Goal: Task Accomplishment & Management: Use online tool/utility

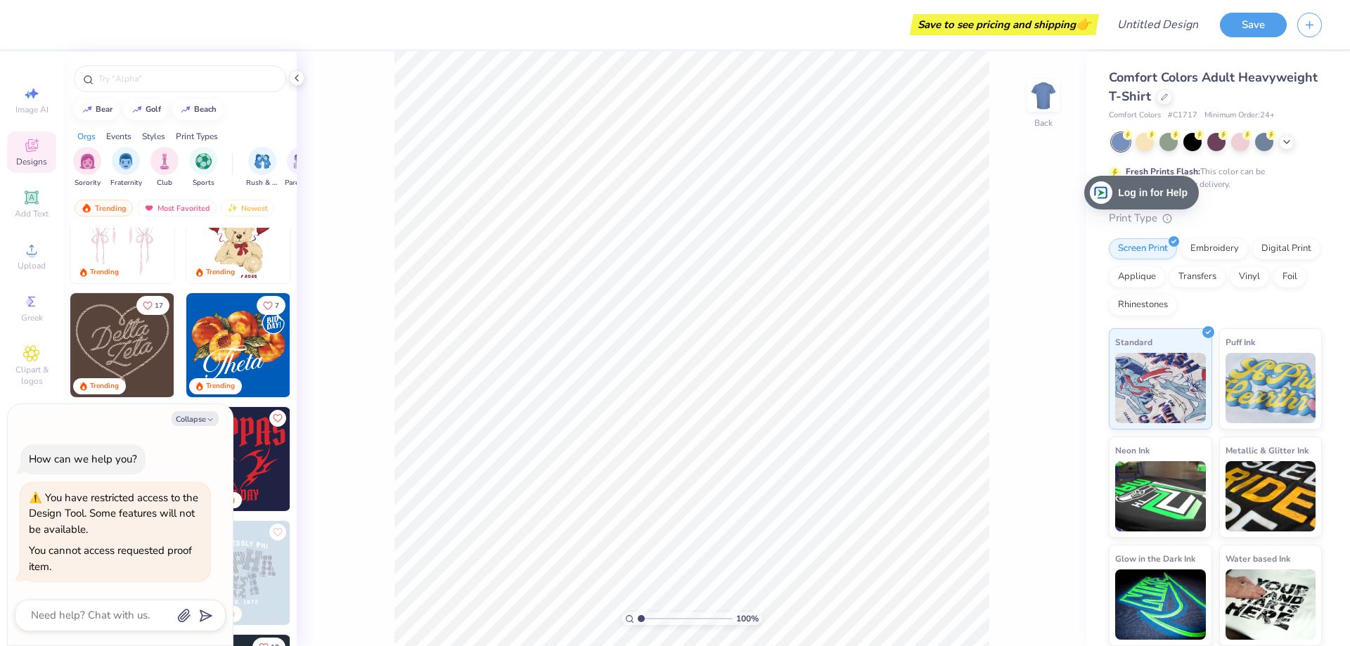
scroll to position [148, 0]
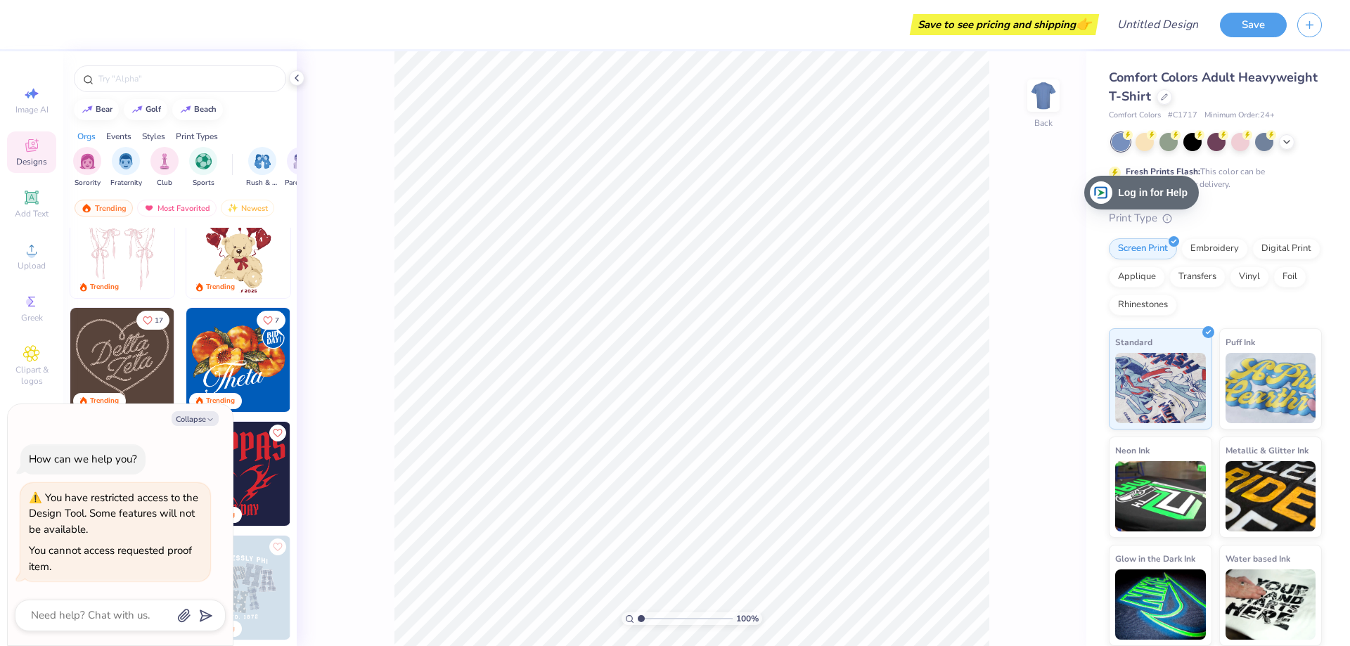
click at [224, 261] on img at bounding box center [238, 246] width 104 height 104
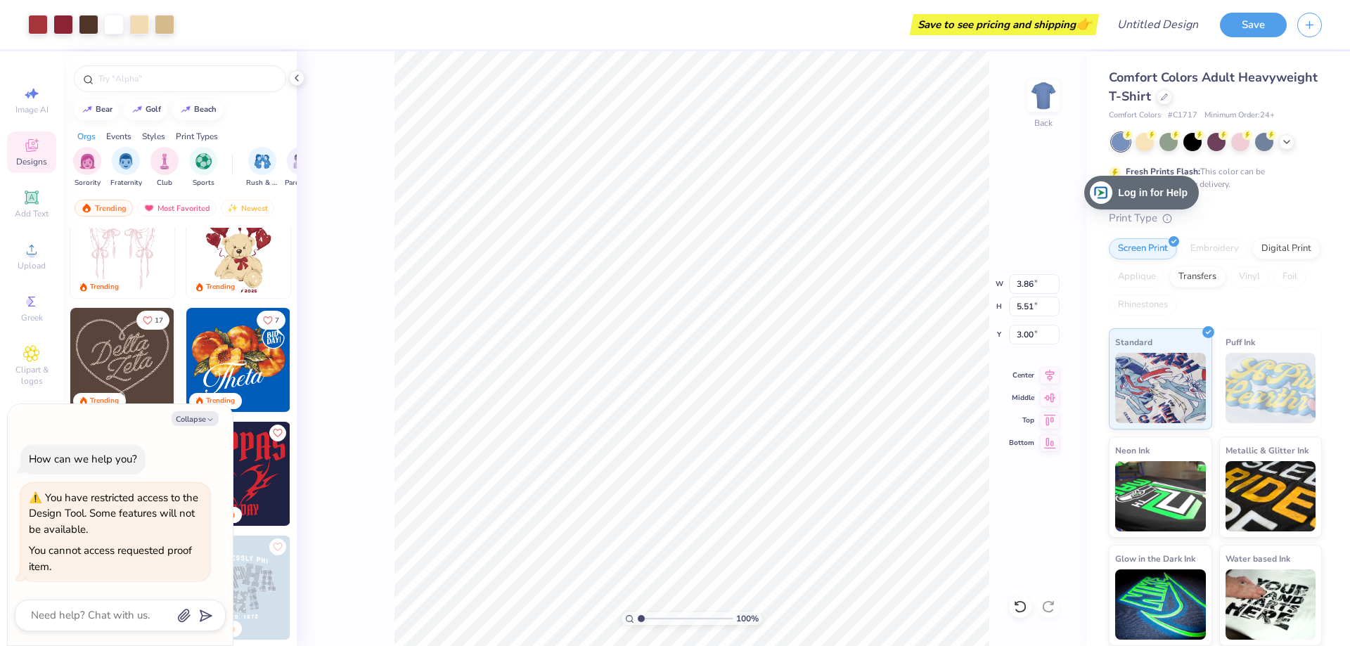
type textarea "x"
type input "8.38"
type input "11.97"
type textarea "x"
type input "1.13"
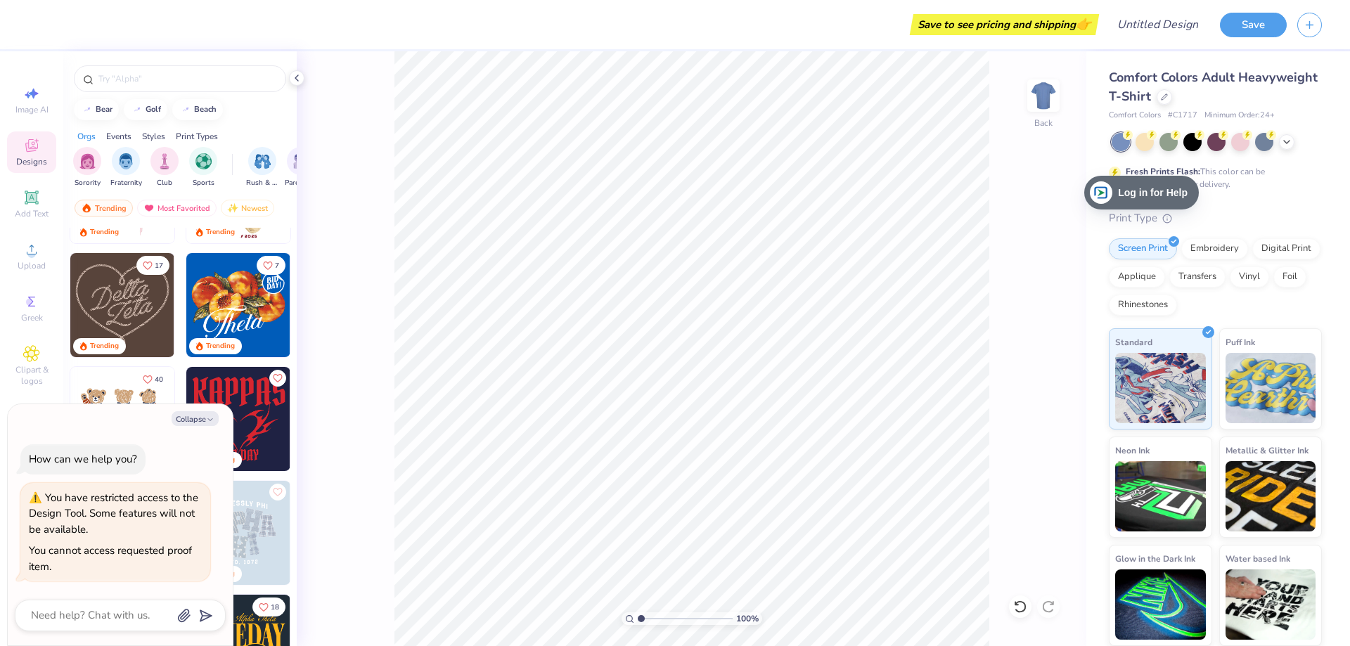
scroll to position [289, 0]
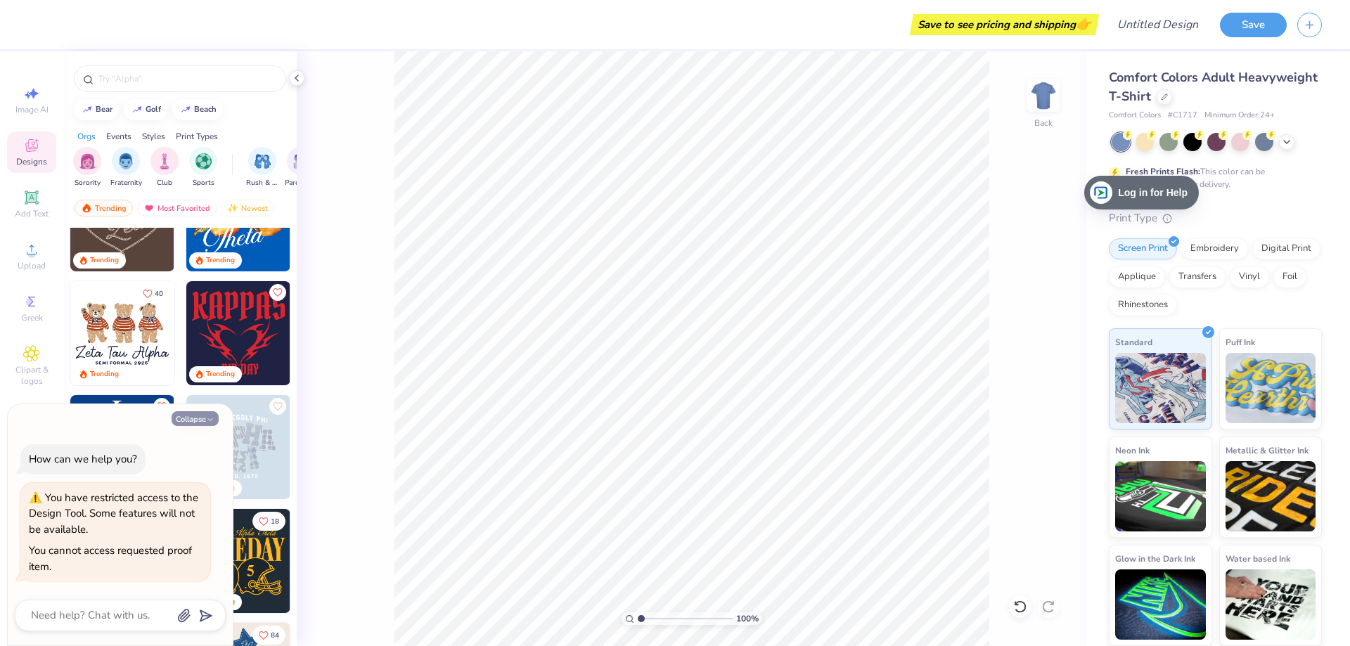
click at [212, 416] on icon "button" at bounding box center [210, 420] width 8 height 8
type textarea "x"
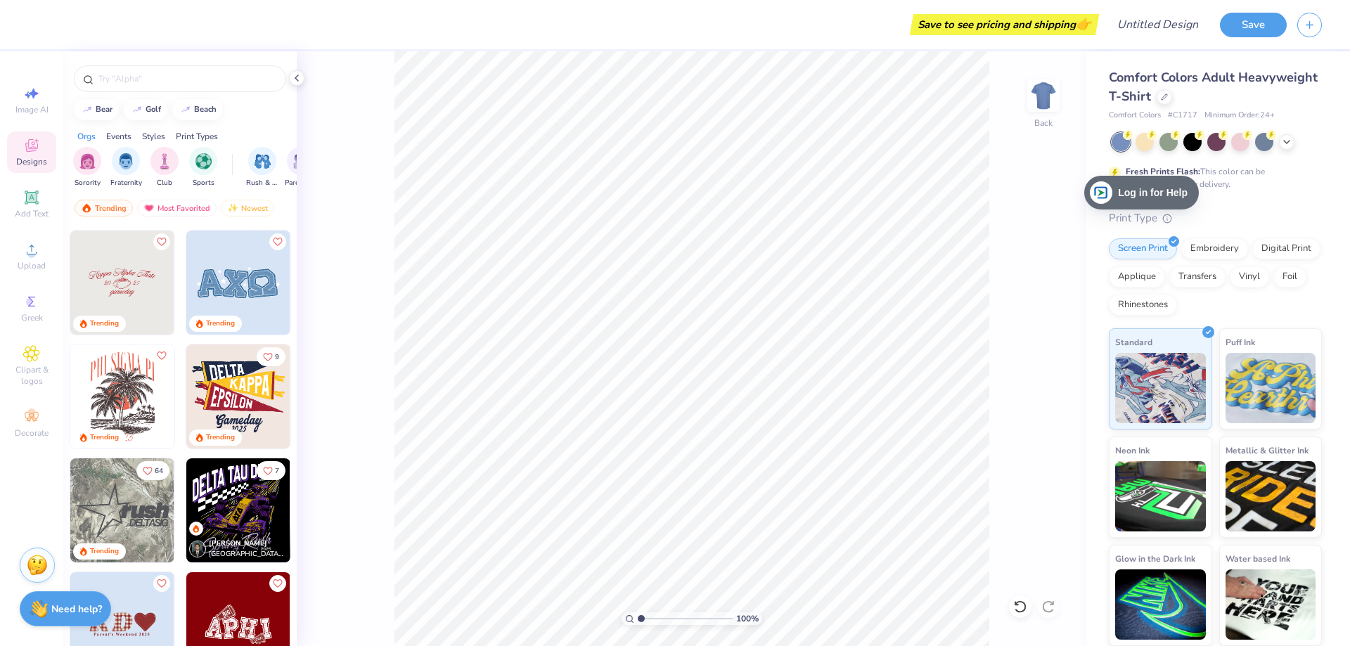
scroll to position [2047, 0]
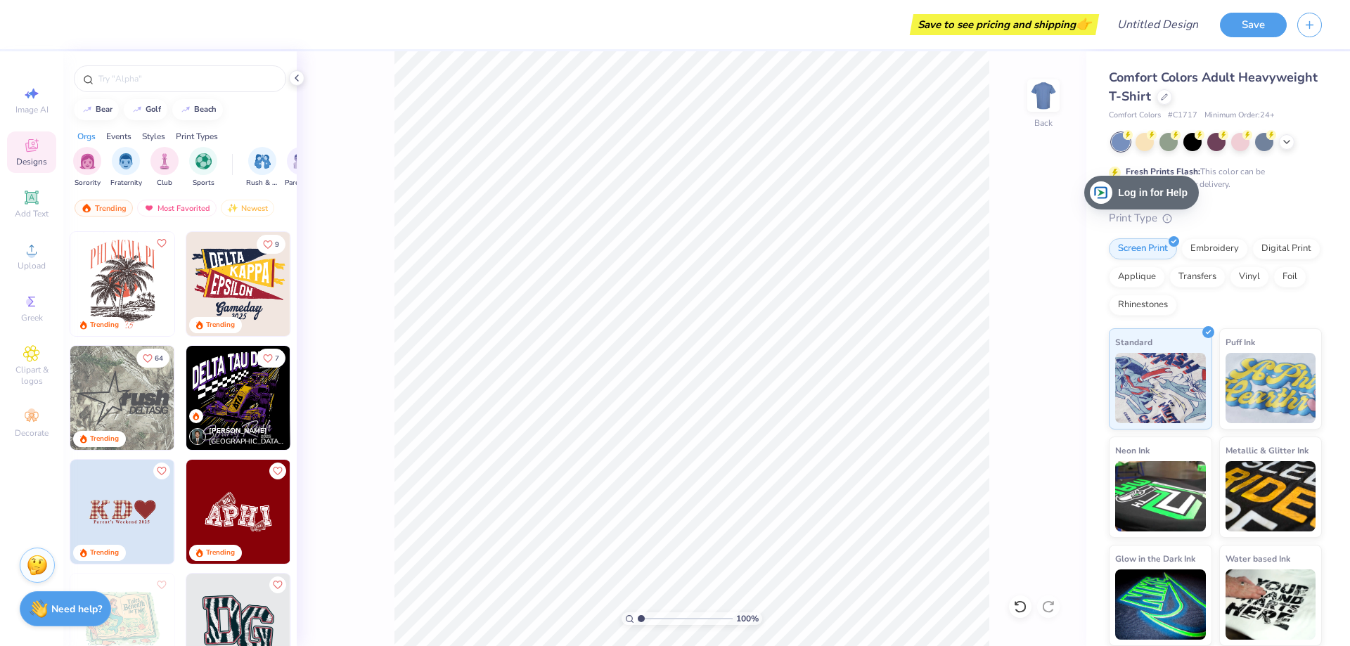
click at [233, 279] on img at bounding box center [238, 284] width 104 height 104
click at [1039, 105] on img at bounding box center [1044, 96] width 28 height 28
click at [1281, 146] on div at bounding box center [1286, 141] width 15 height 15
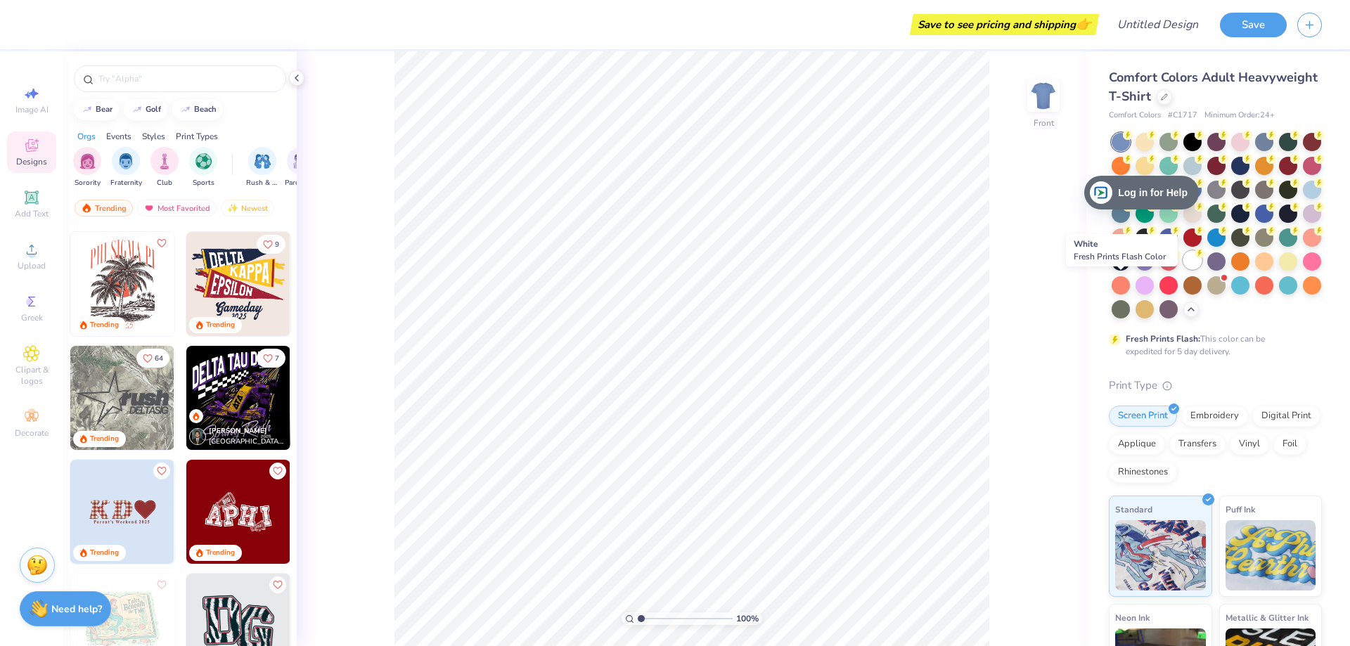
click at [1184, 269] on div at bounding box center [1193, 260] width 18 height 18
click at [248, 301] on img at bounding box center [238, 284] width 104 height 104
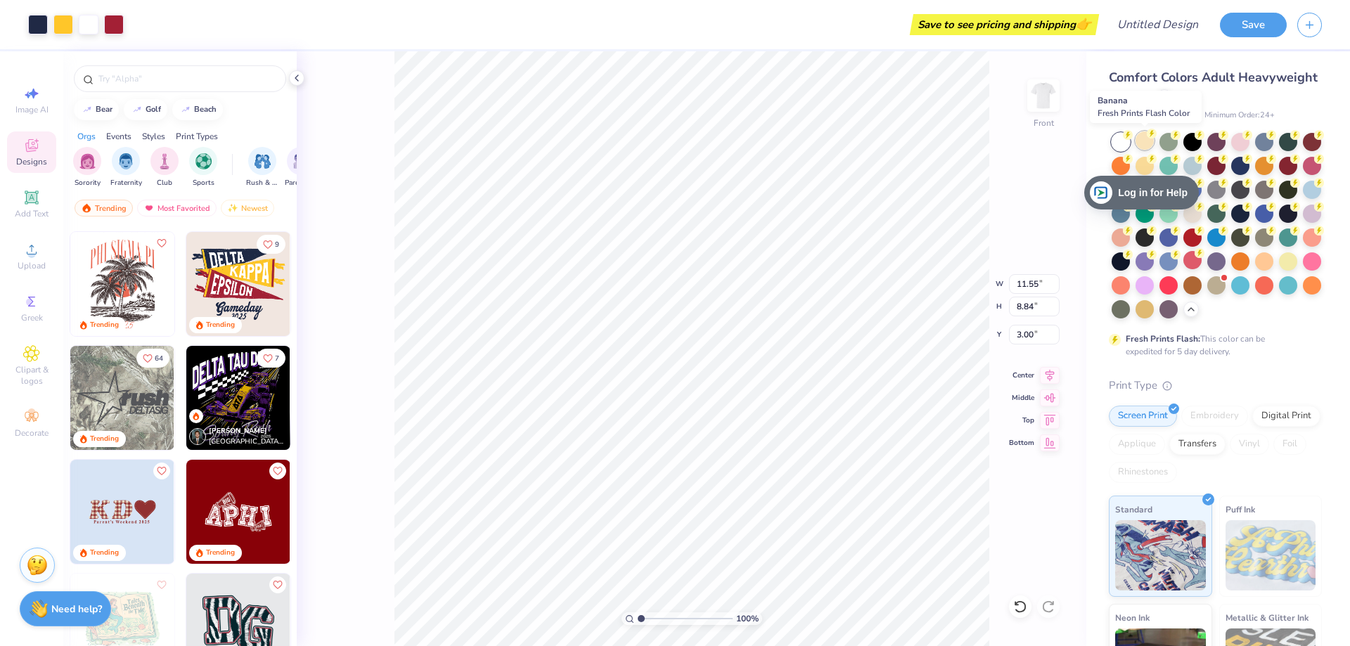
click at [1141, 143] on div at bounding box center [1145, 141] width 18 height 18
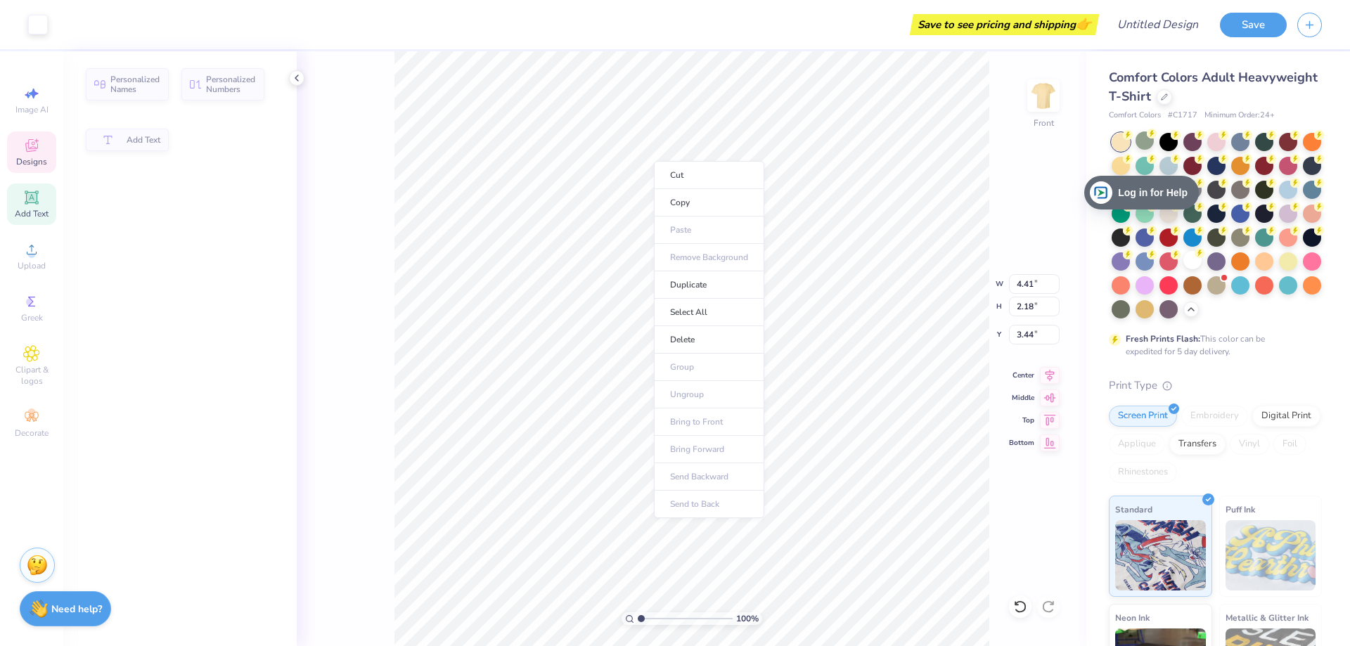
type input "4.41"
type input "2.18"
type input "3.44"
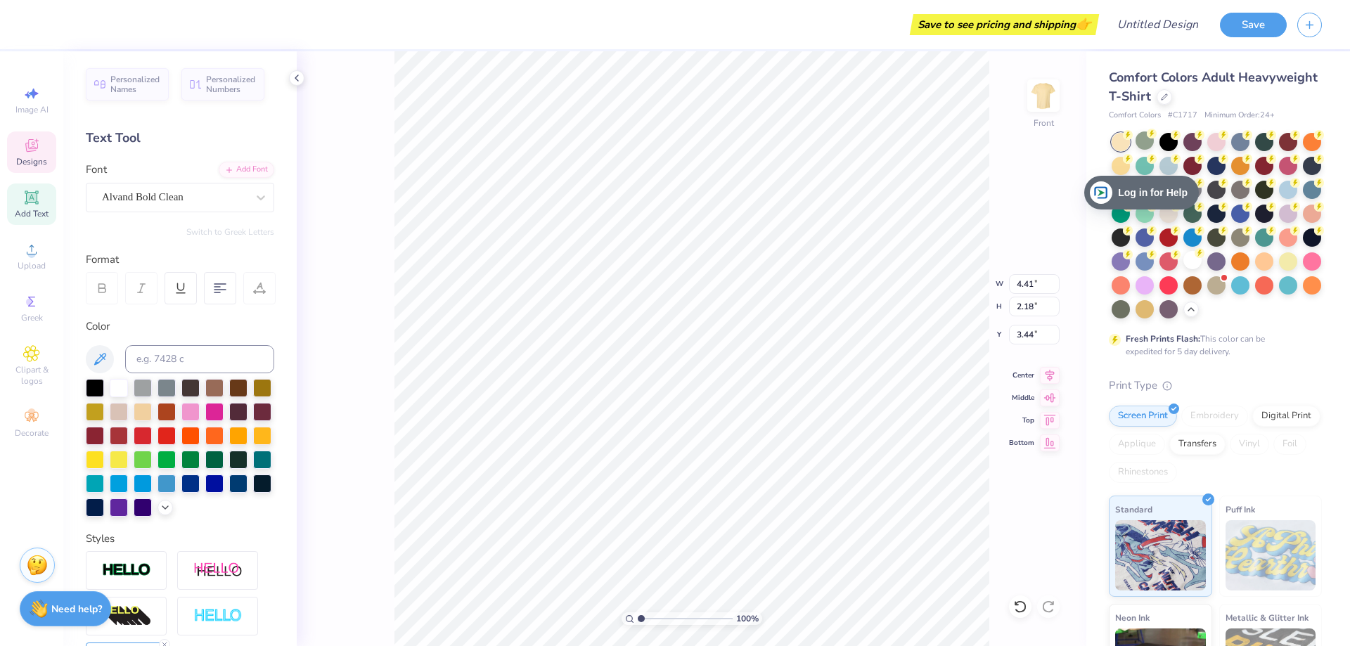
scroll to position [12, 2]
type textarea "student"
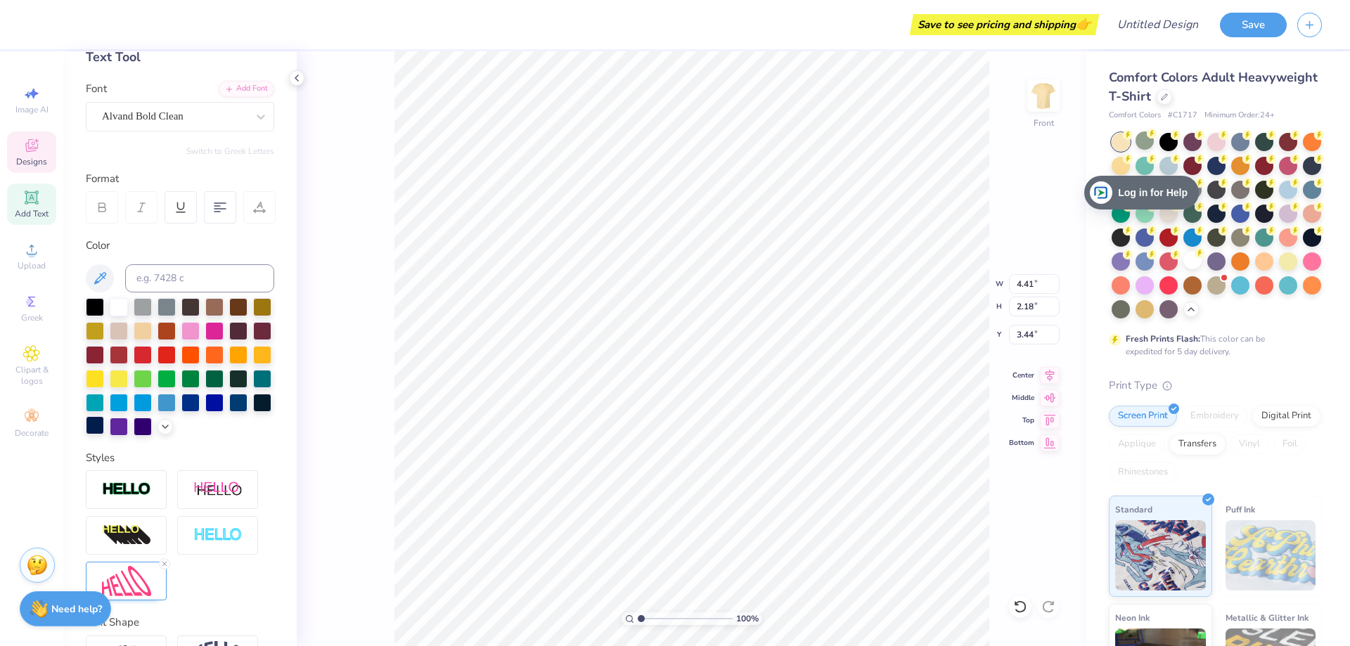
scroll to position [196, 0]
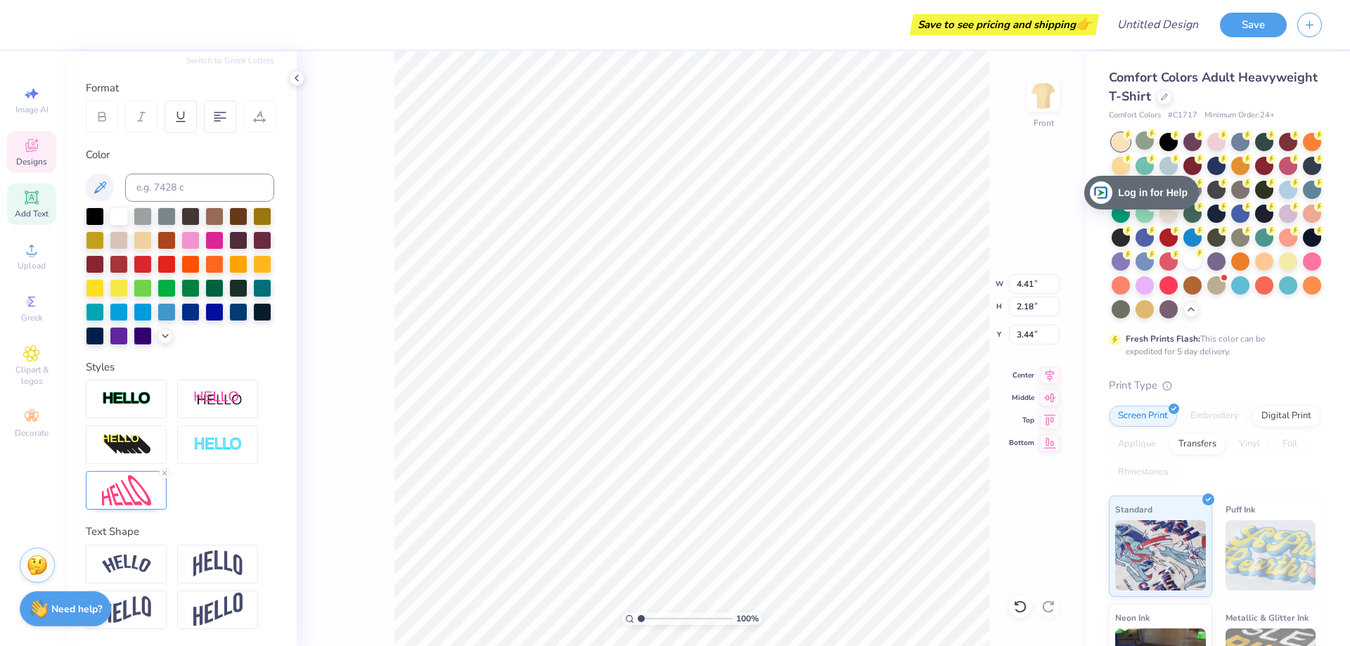
type input "4.22"
type input "2.14"
type input "3.43"
type textarea "gov't"
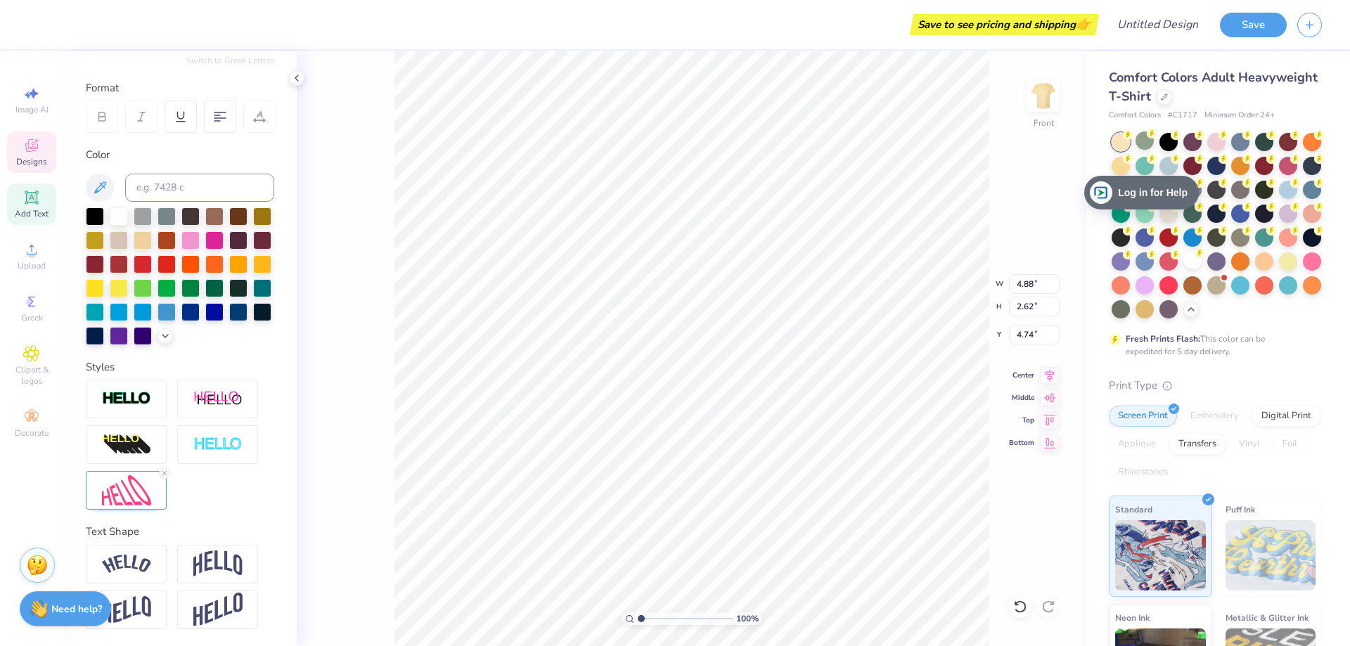
click at [998, 220] on div "100 % Front W 4.88 4.88 " H 2.62 2.62 " Y 4.74 4.74 " Center Middle Top Bottom" at bounding box center [692, 348] width 790 height 595
type input "5.24"
type input "2.77"
type input "6.03"
type textarea "association"
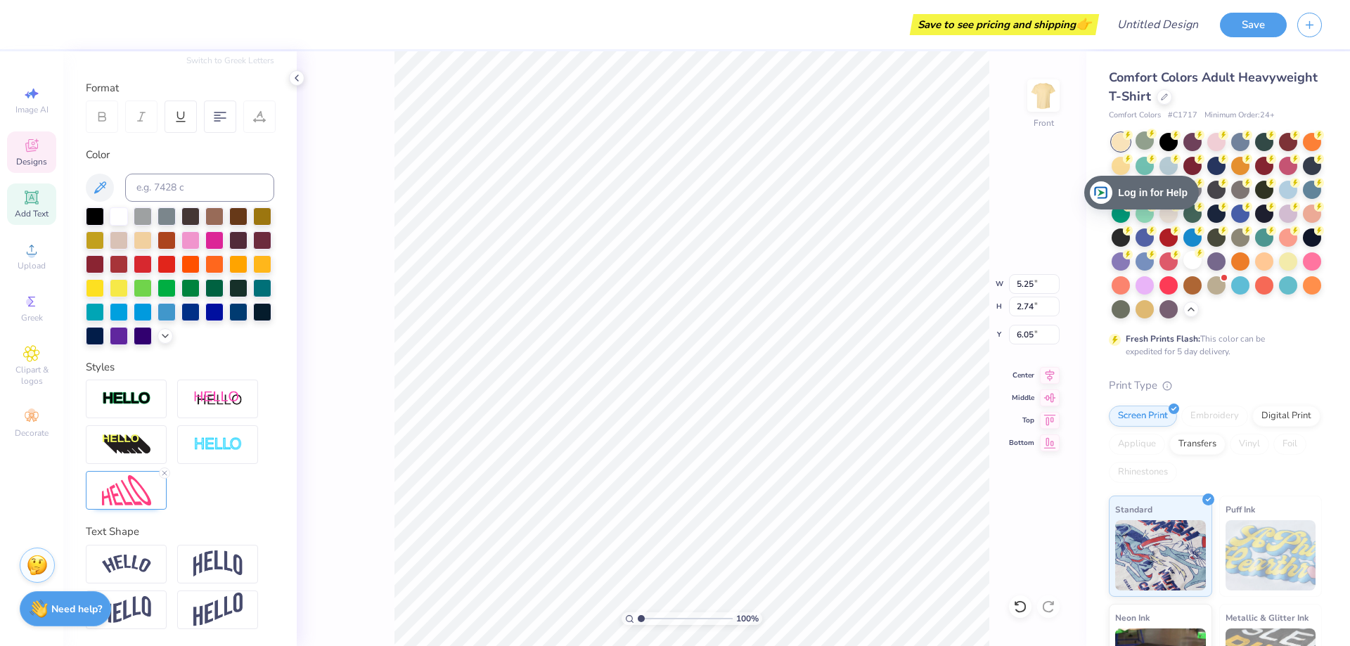
scroll to position [12, 4]
type textarea "assoc."
type input "4.22"
type input "2.14"
type input "3.39"
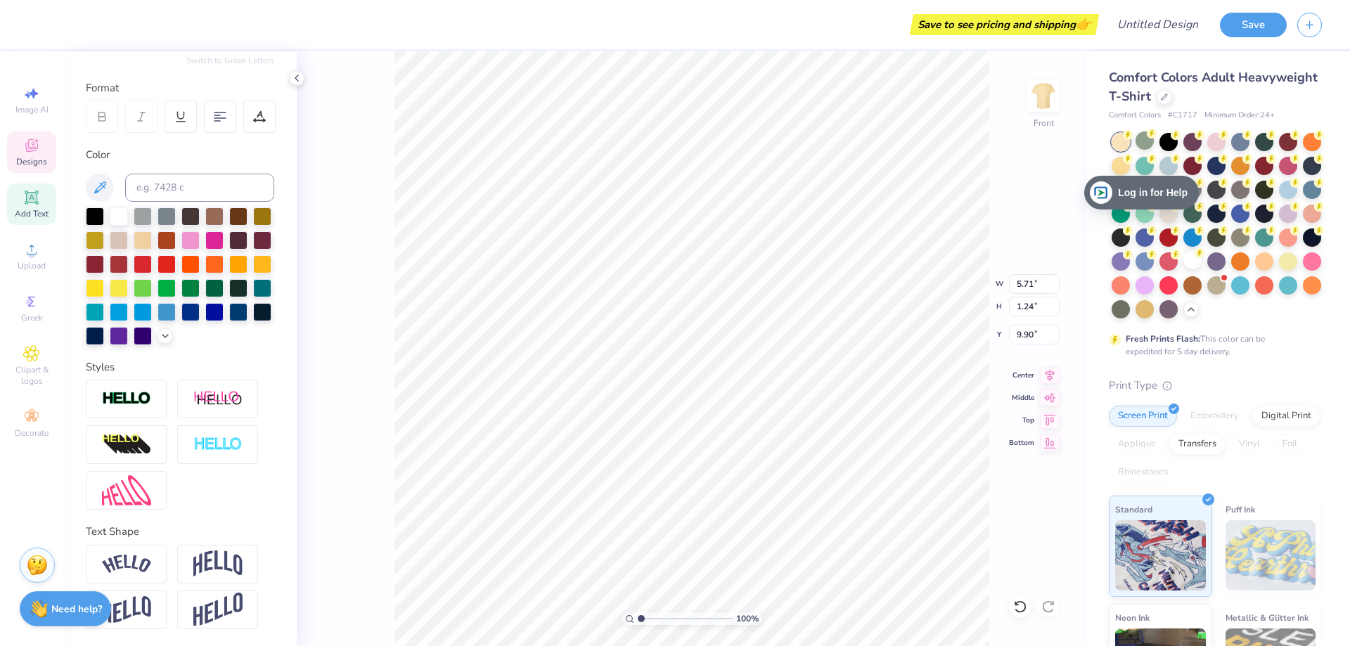
scroll to position [11, 2]
type textarea "Executive Board"
type input "11.29"
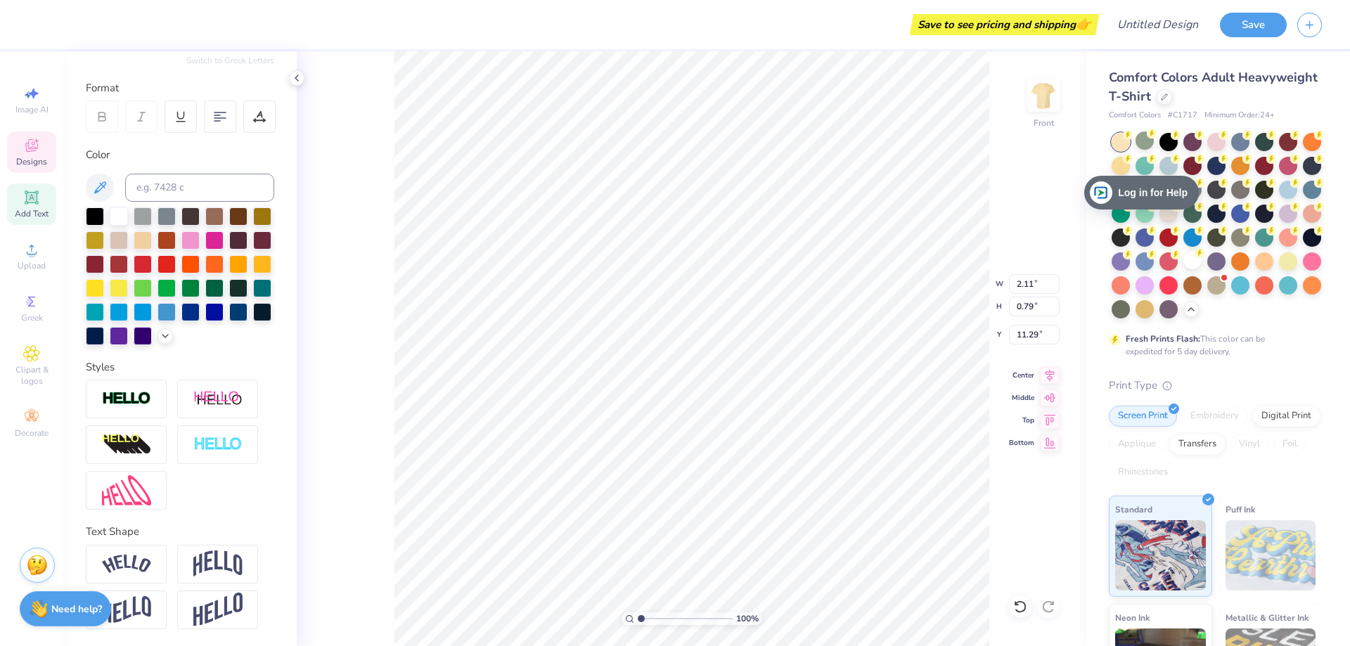
type textarea "2025/26"
type input "10.75"
type input "1.54"
type input "9.75"
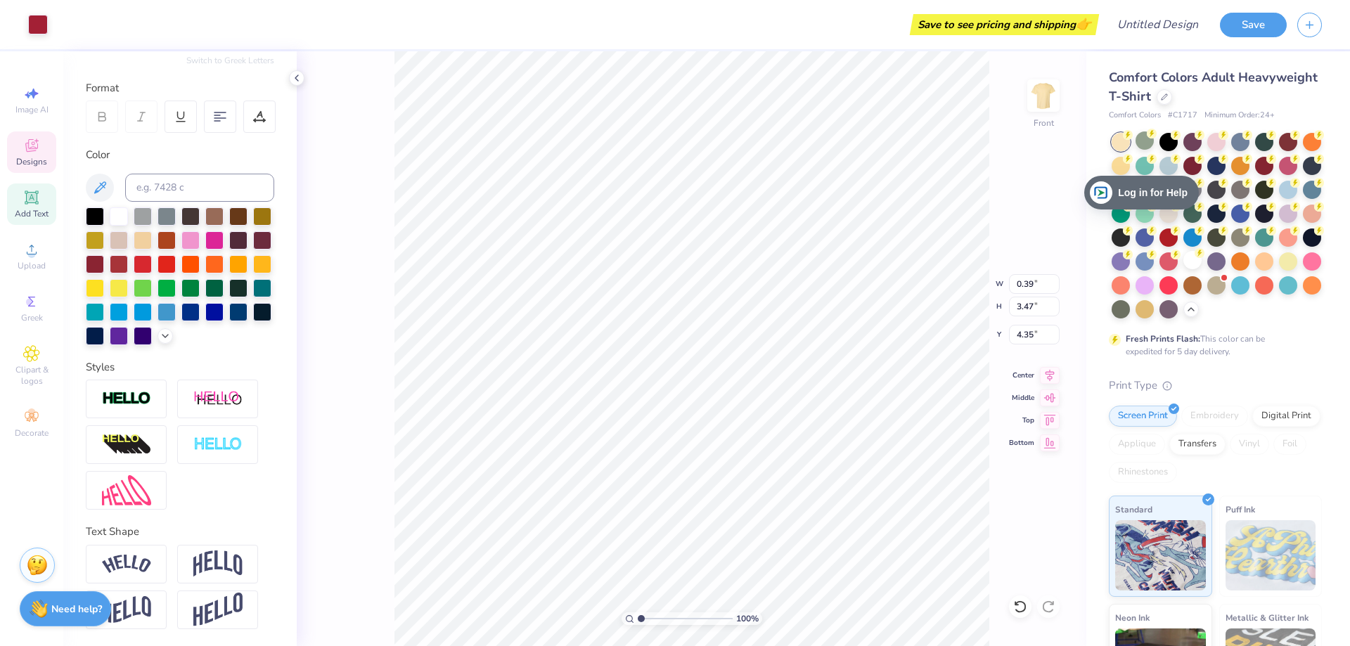
type input "0.39"
type input "3.47"
type input "4.35"
click at [253, 314] on div at bounding box center [262, 311] width 18 height 18
click at [104, 326] on div at bounding box center [95, 335] width 18 height 18
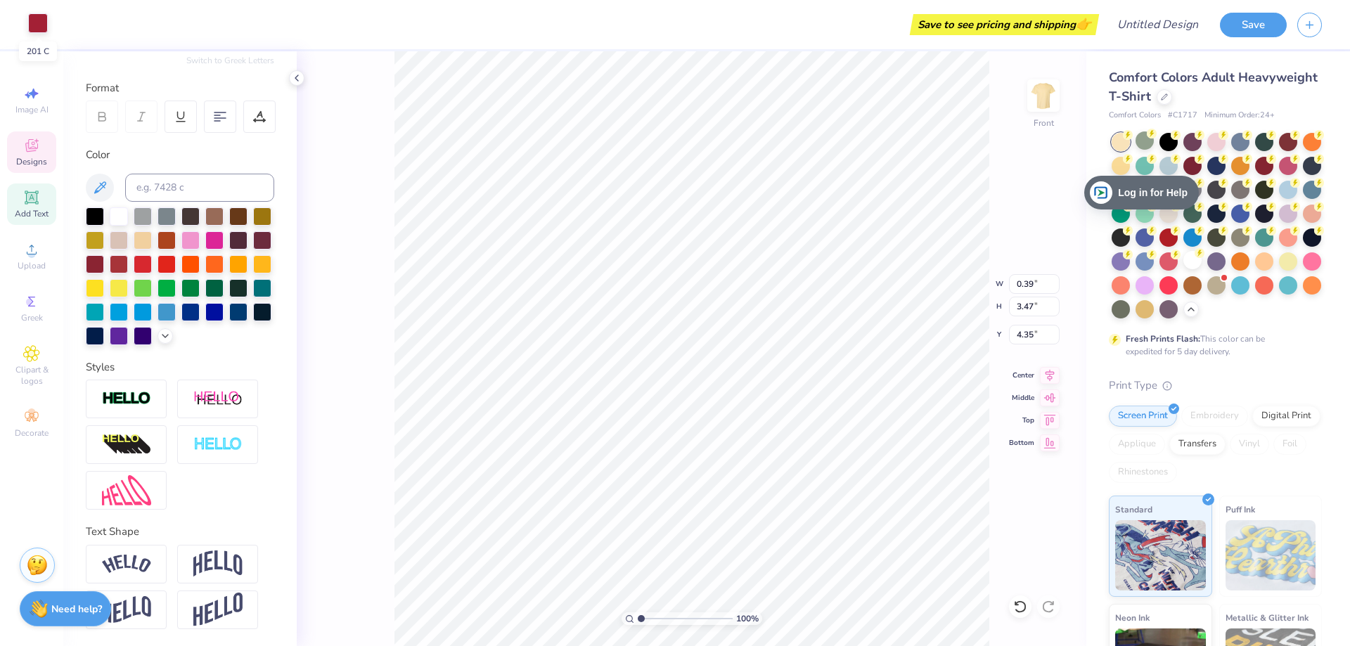
click at [33, 20] on div at bounding box center [38, 23] width 20 height 20
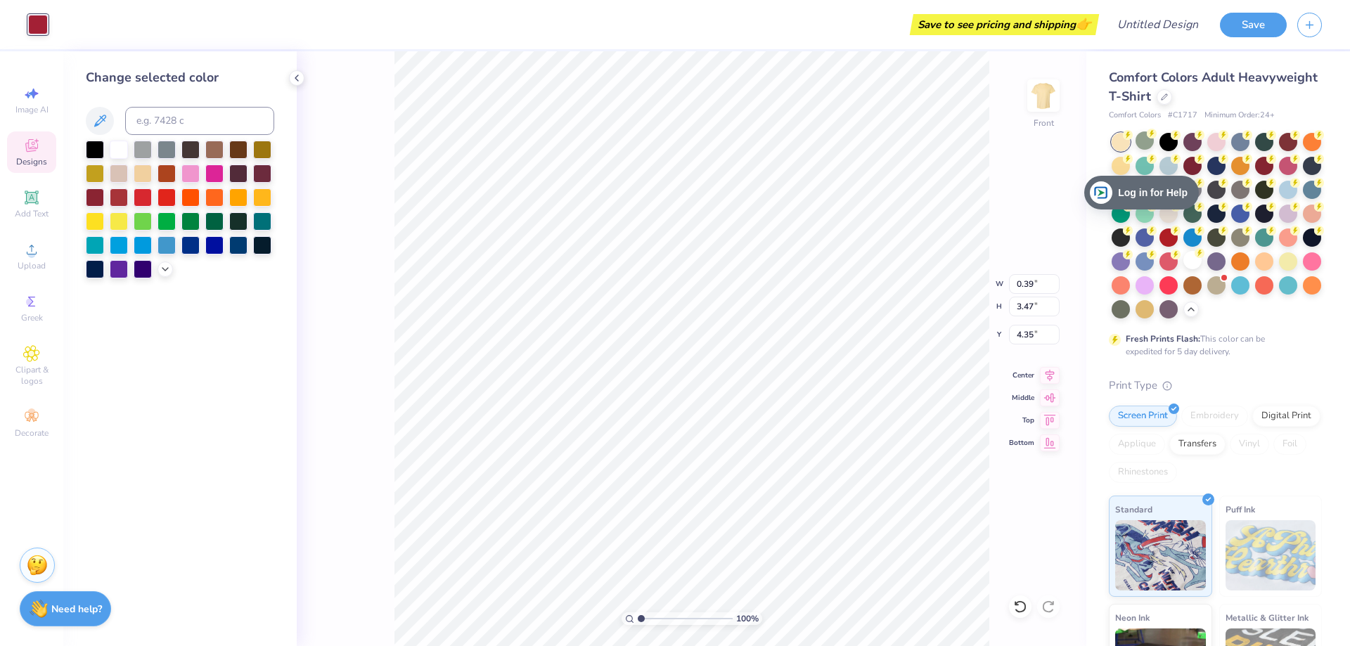
type input "11.07"
type input "3.66"
type input "3.00"
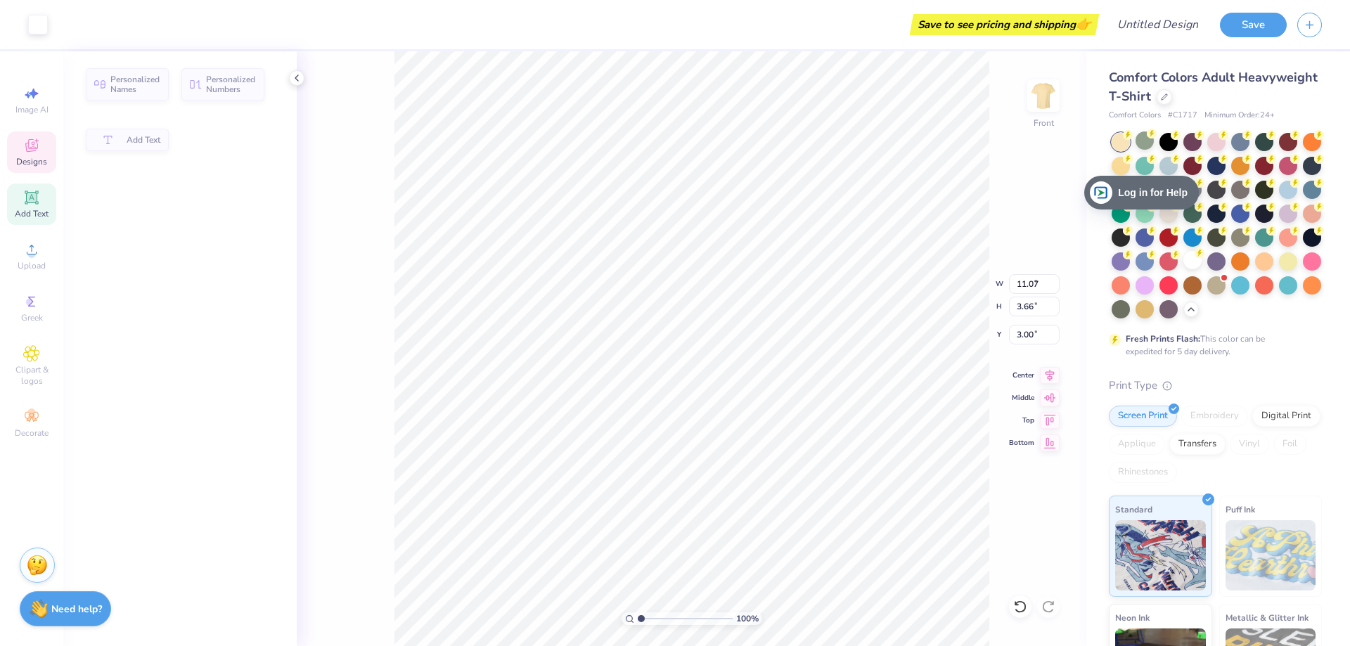
type input "4.91"
type input "2.45"
type input "4.81"
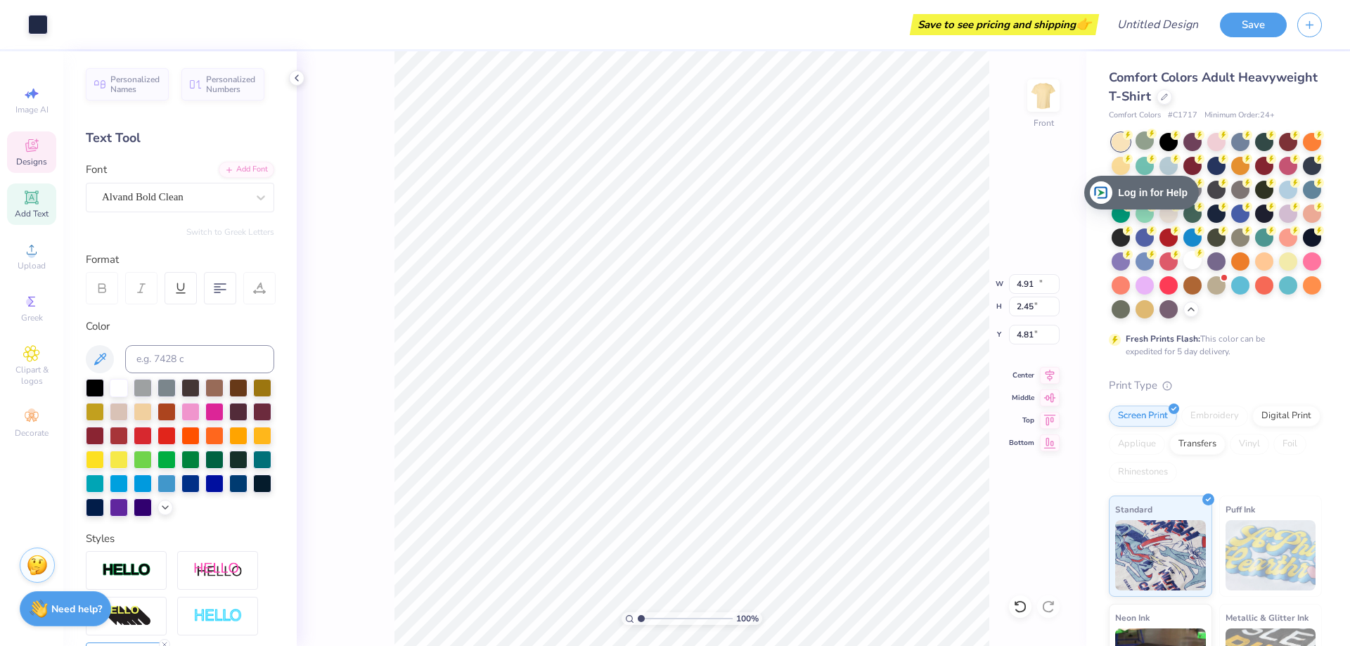
type input "11.07"
type input "3.66"
type input "3.00"
click at [39, 25] on div at bounding box center [38, 23] width 20 height 20
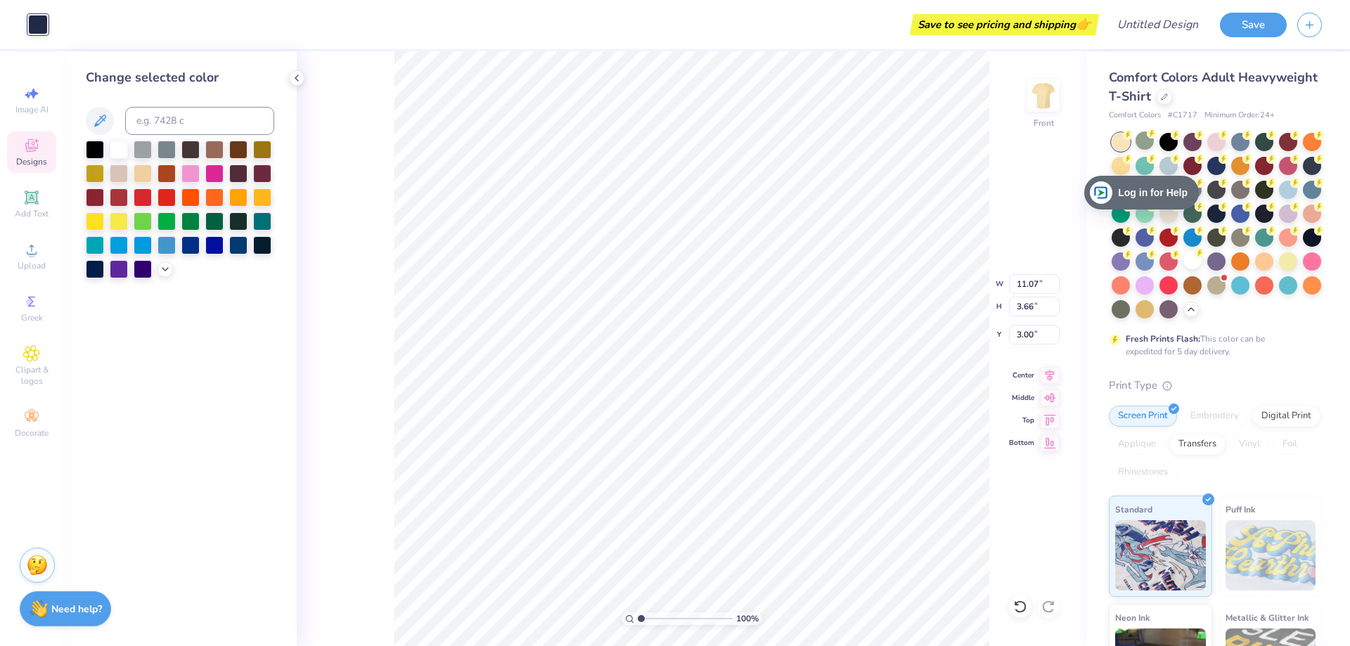
click at [52, 27] on div "Art colors Save to see pricing and shipping 👉 Design Title Save" at bounding box center [675, 24] width 1350 height 49
click at [43, 25] on div at bounding box center [38, 25] width 20 height 20
click at [96, 117] on icon at bounding box center [99, 121] width 17 height 17
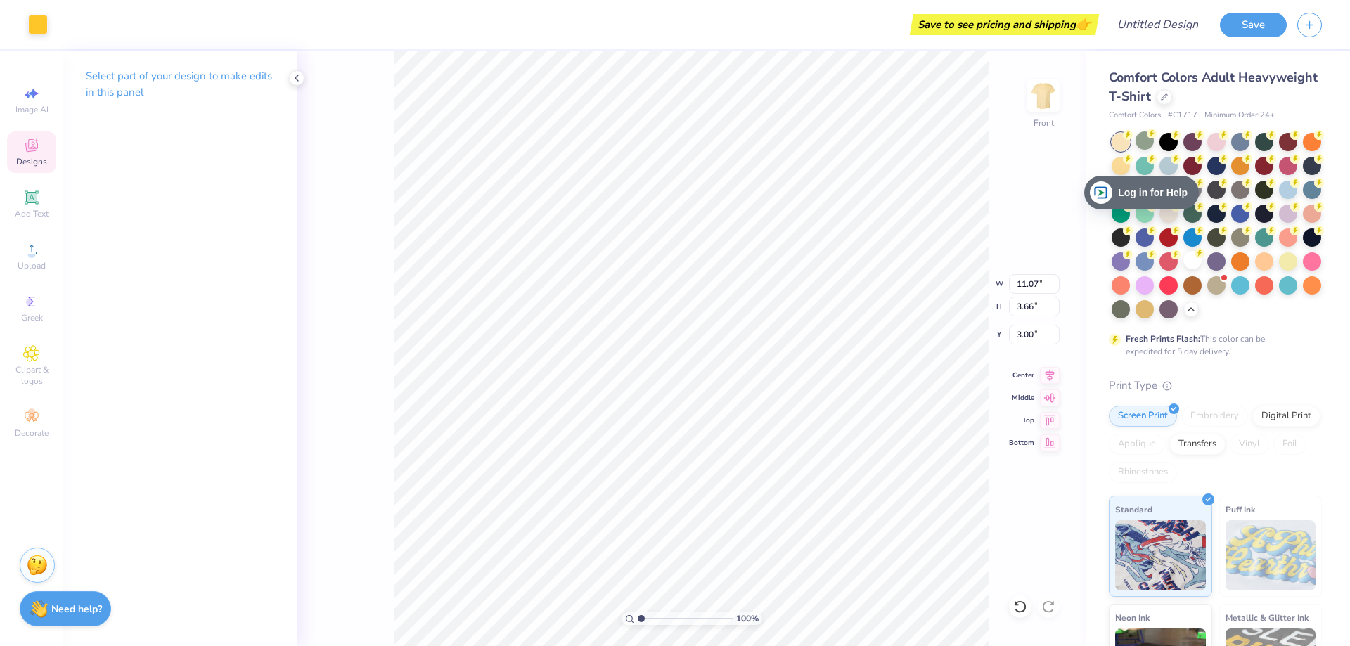
type input "11.05"
type input "3.60"
type input "4.28"
type input "0.39"
type input "3.47"
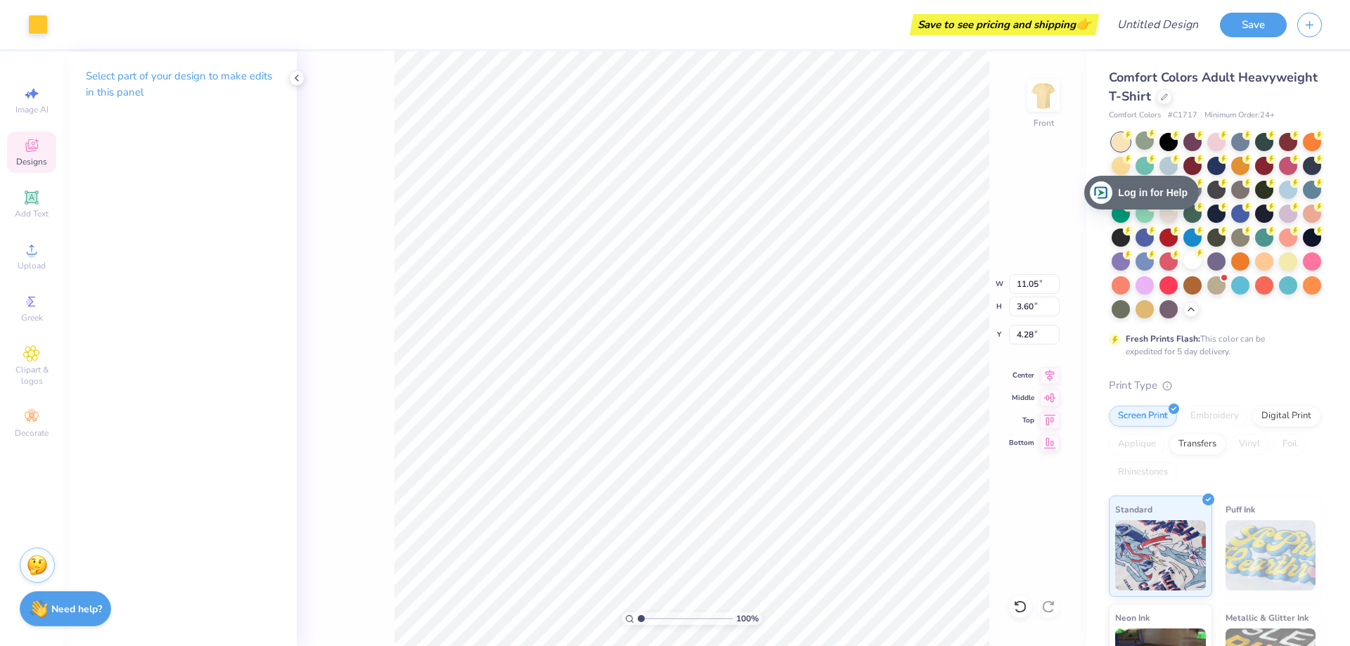
type input "4.35"
click at [41, 27] on div at bounding box center [38, 23] width 20 height 20
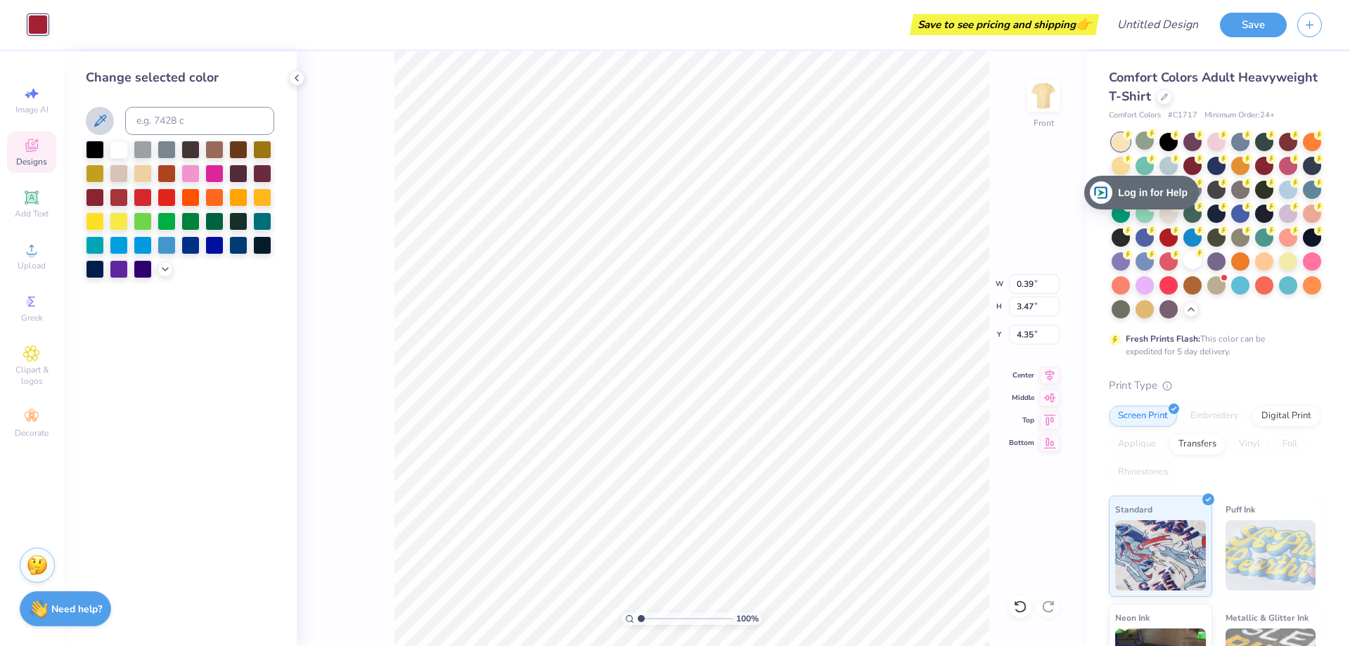
click at [103, 123] on icon at bounding box center [99, 121] width 17 height 17
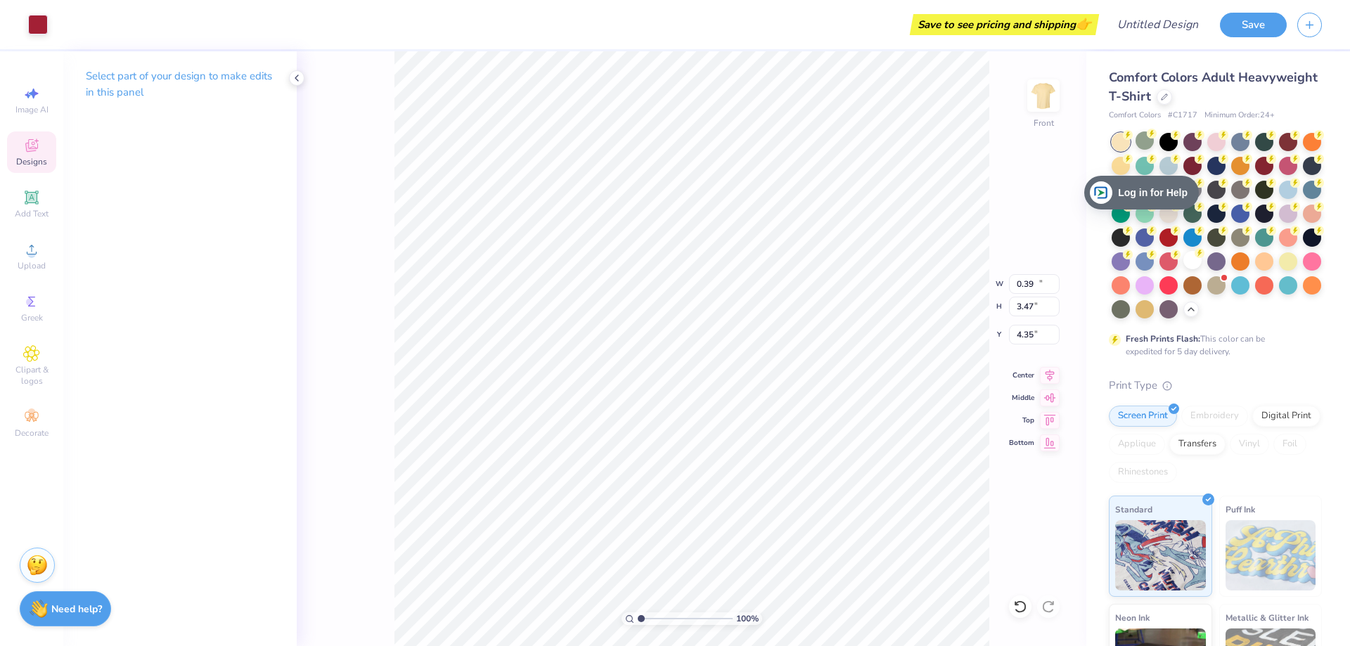
type input "10.98"
type input "3.87"
type input "5.54"
click at [43, 28] on div at bounding box center [38, 23] width 20 height 20
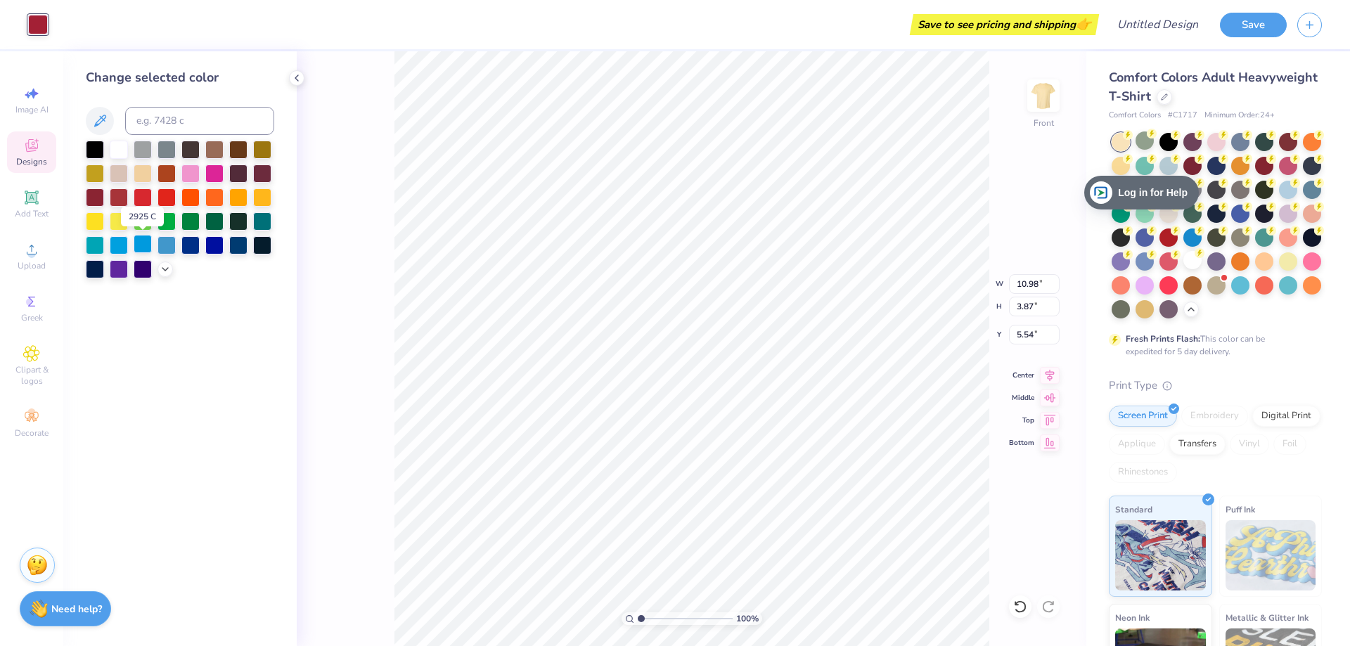
click at [145, 246] on div at bounding box center [143, 244] width 18 height 18
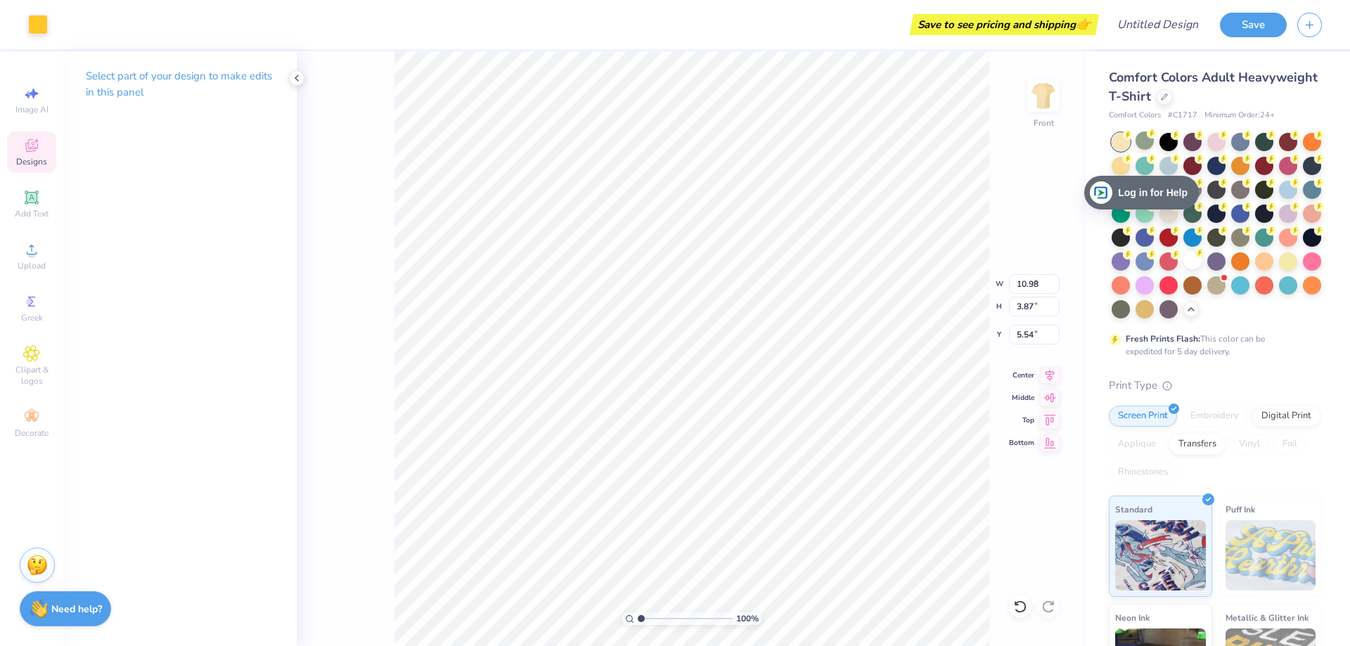
type input "0.96"
type input "3.41"
type input "5.61"
click at [49, 23] on div "Art colors Save to see pricing and shipping 👉 Design Title Save" at bounding box center [675, 24] width 1350 height 49
click at [42, 24] on div at bounding box center [38, 23] width 20 height 20
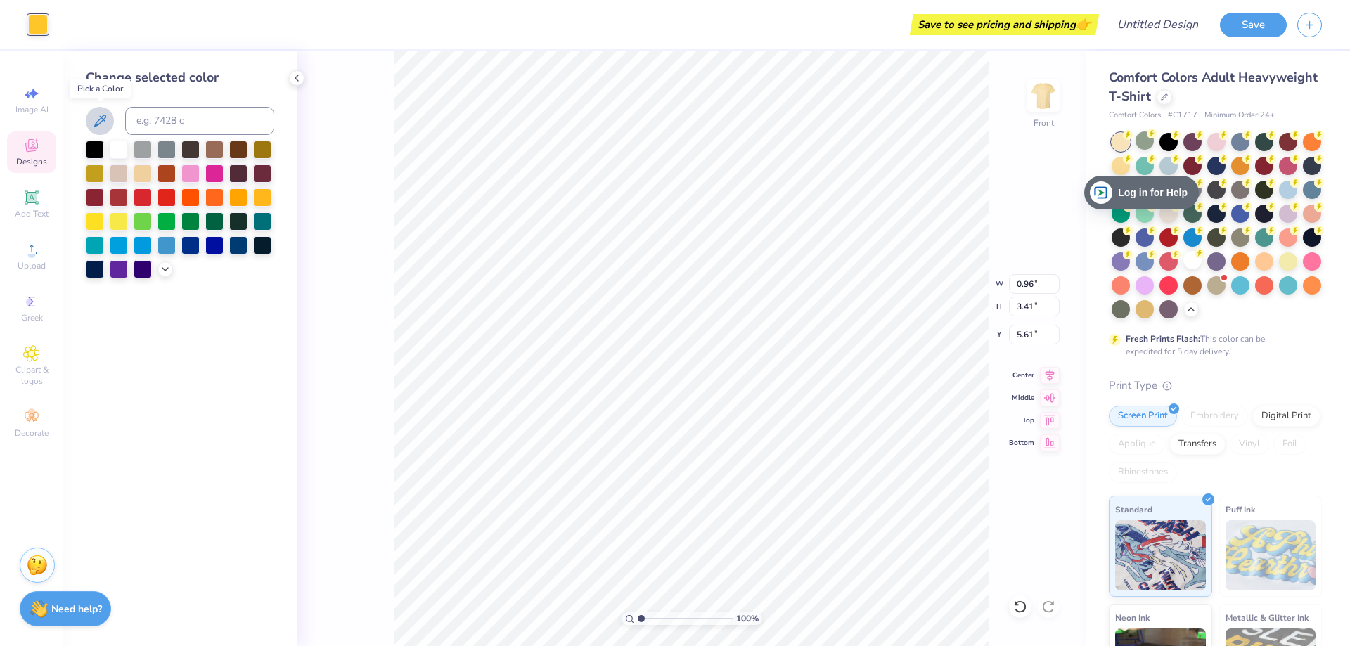
click at [101, 121] on icon at bounding box center [99, 121] width 17 height 17
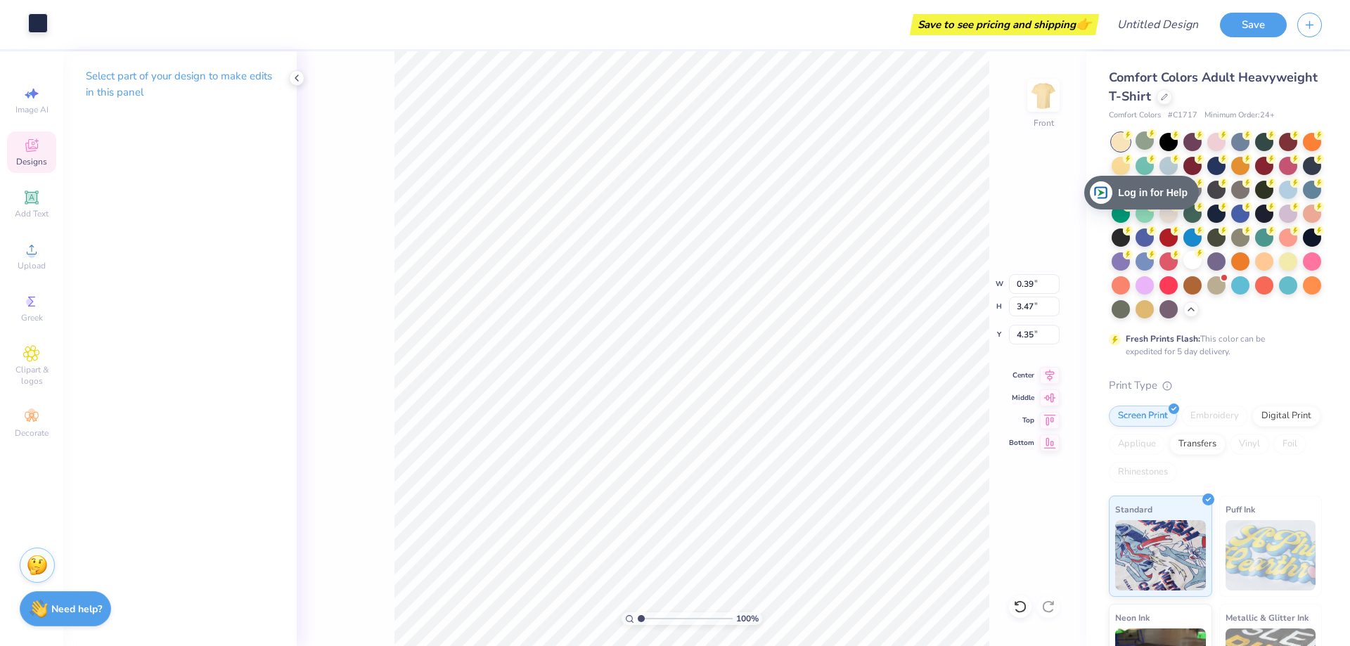
click at [43, 25] on div at bounding box center [38, 23] width 20 height 20
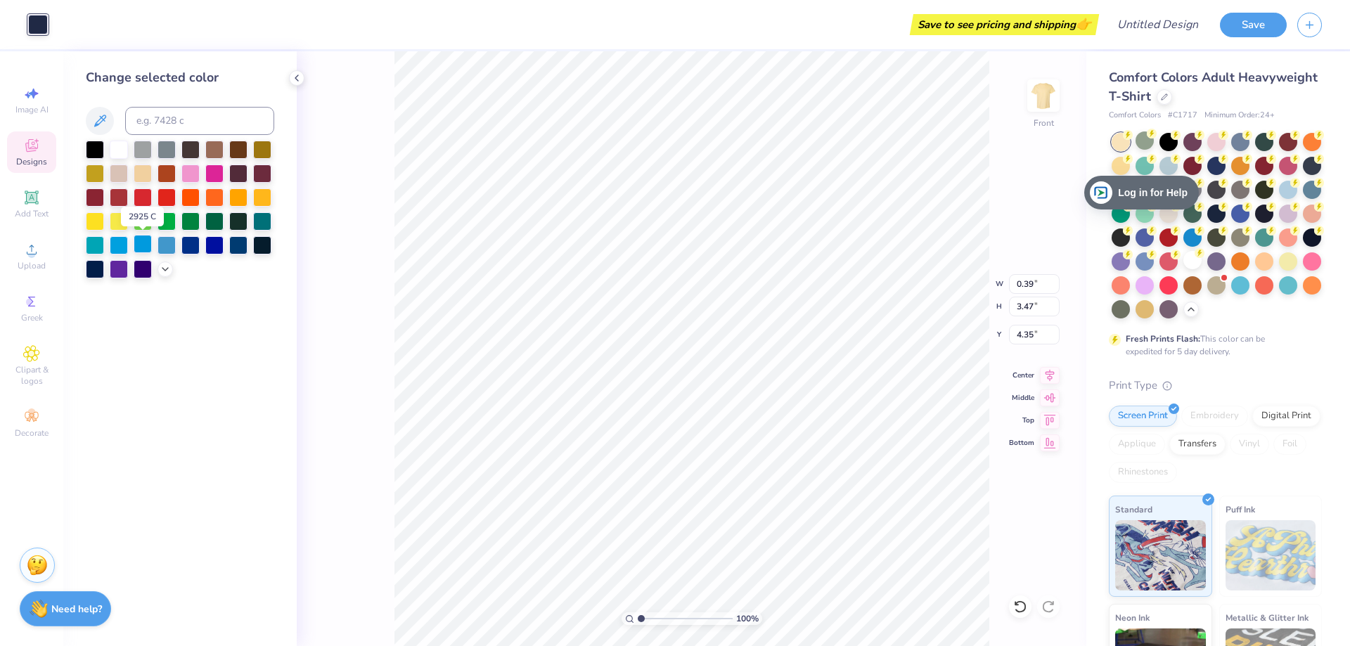
click at [139, 243] on div at bounding box center [143, 244] width 18 height 18
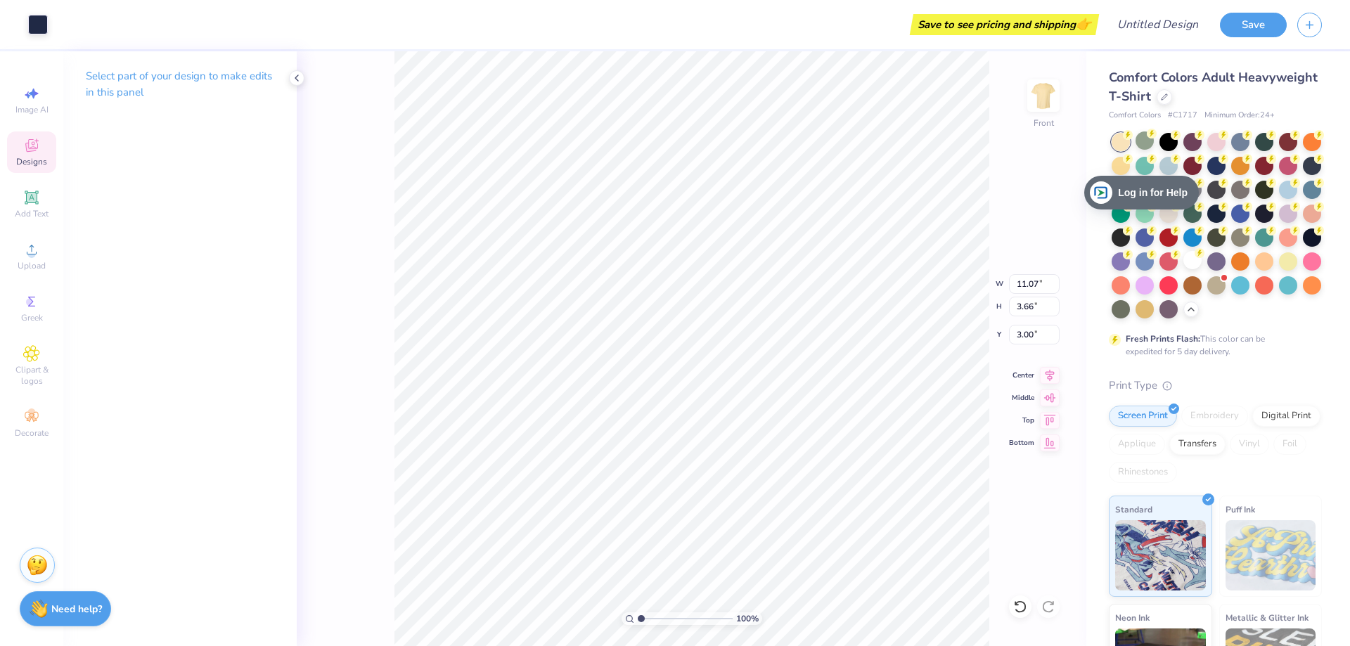
type input "10.75"
type input "1.54"
type input "9.75"
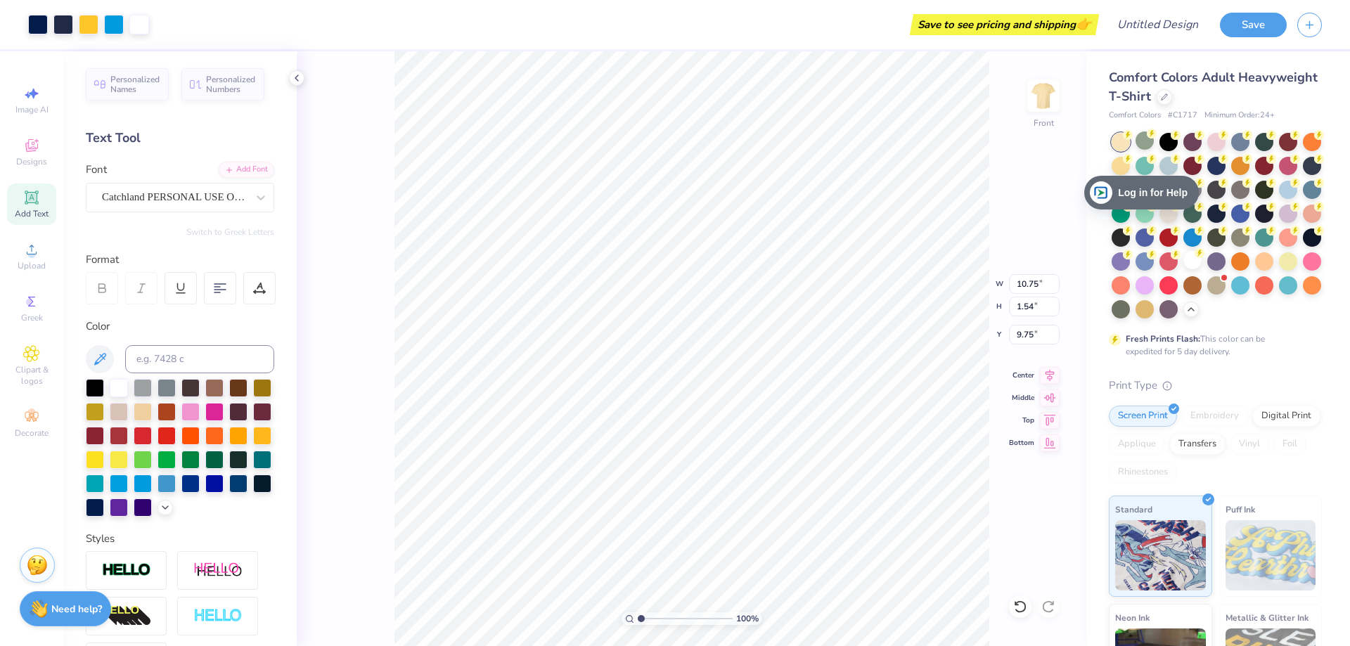
type input "11.55"
type input "9.18"
type input "3.00"
type textarea "2025-26"
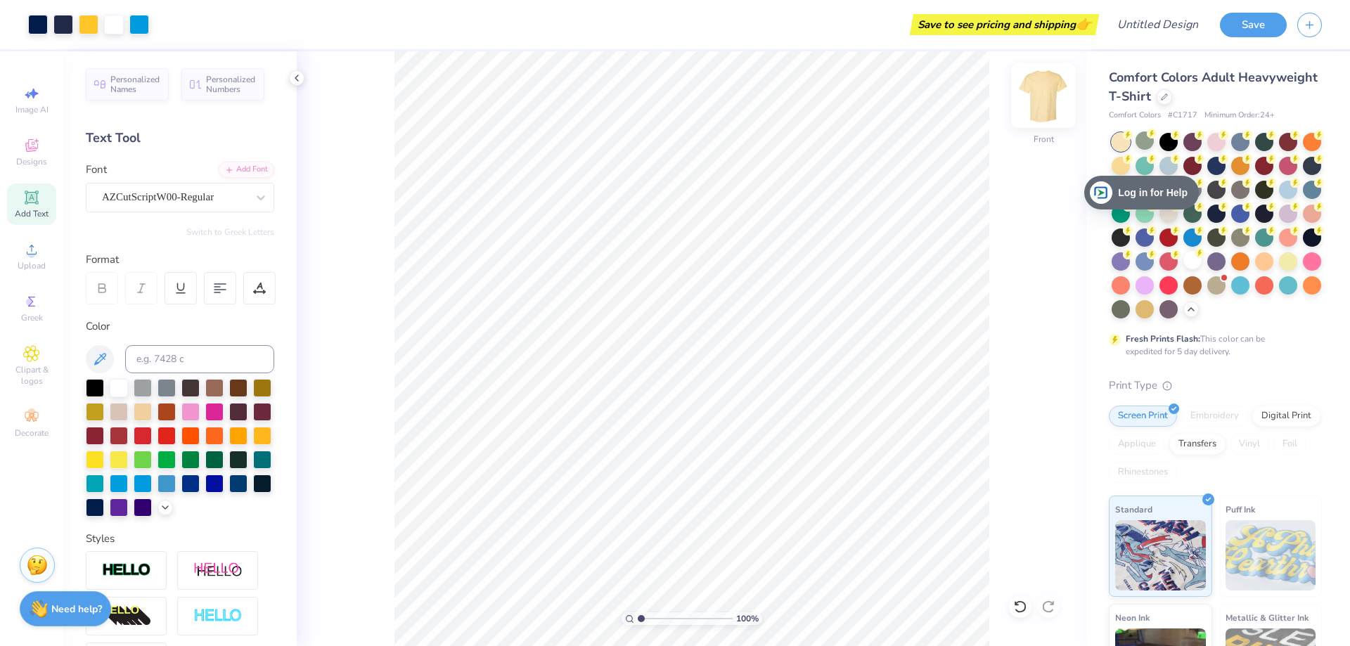
click at [1047, 90] on img at bounding box center [1044, 96] width 56 height 56
click at [42, 151] on div "Designs" at bounding box center [31, 152] width 49 height 41
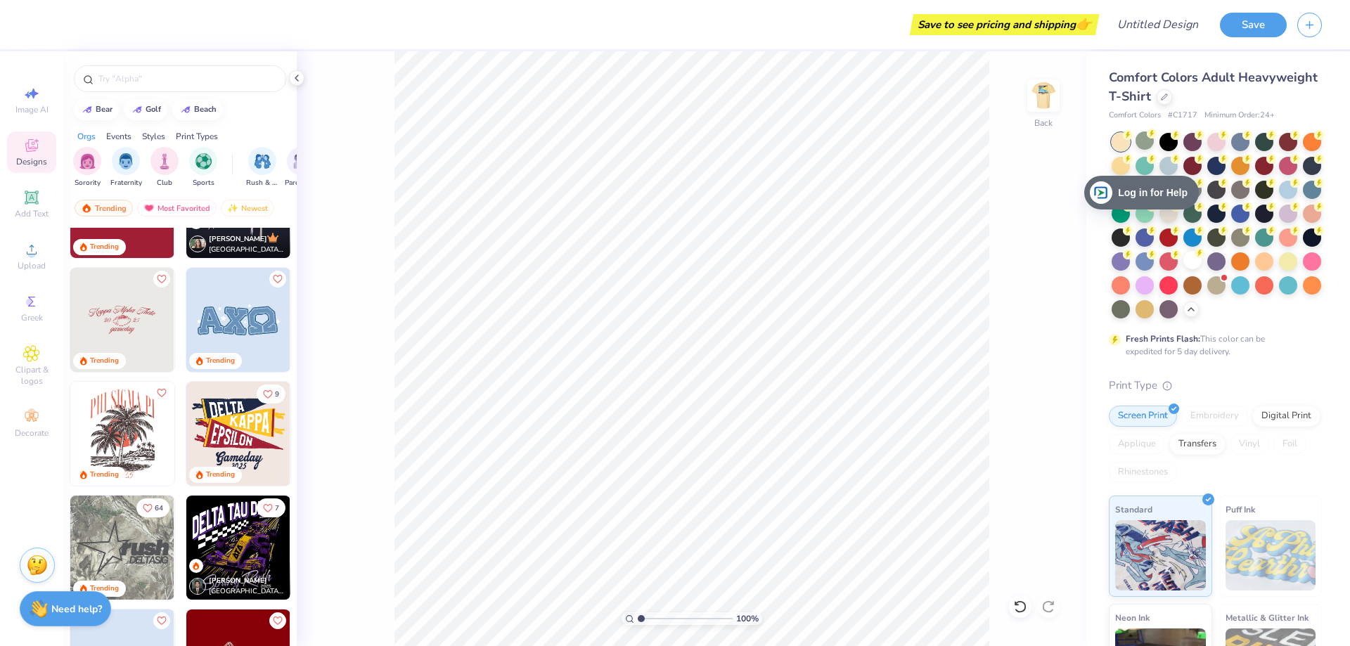
scroll to position [1899, 0]
click at [208, 404] on img at bounding box center [238, 432] width 104 height 104
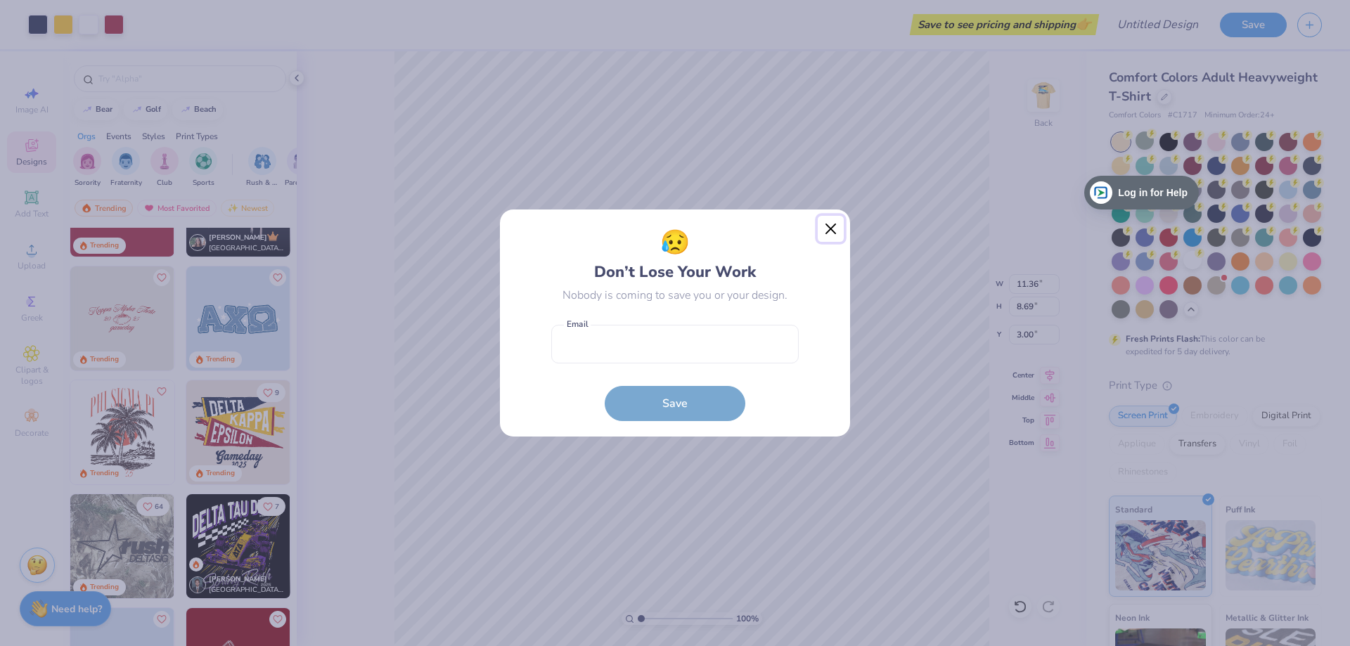
click at [824, 230] on button "Close" at bounding box center [831, 229] width 27 height 27
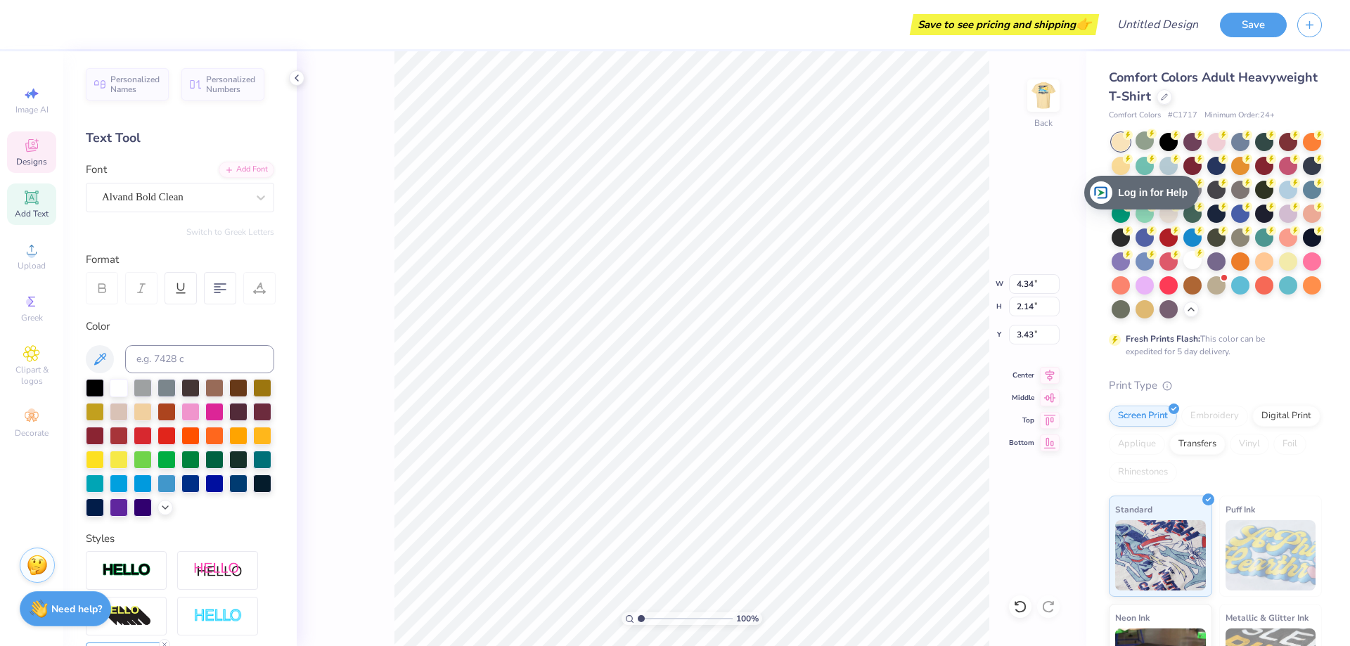
scroll to position [12, 1]
type textarea "sga"
click at [999, 241] on div "100 % Back W 4.34 4.34 " H 2.14 2.14 " Y 3.43 3.43 " Center Middle Top Bottom" at bounding box center [692, 348] width 790 height 595
type textarea "Executive Board"
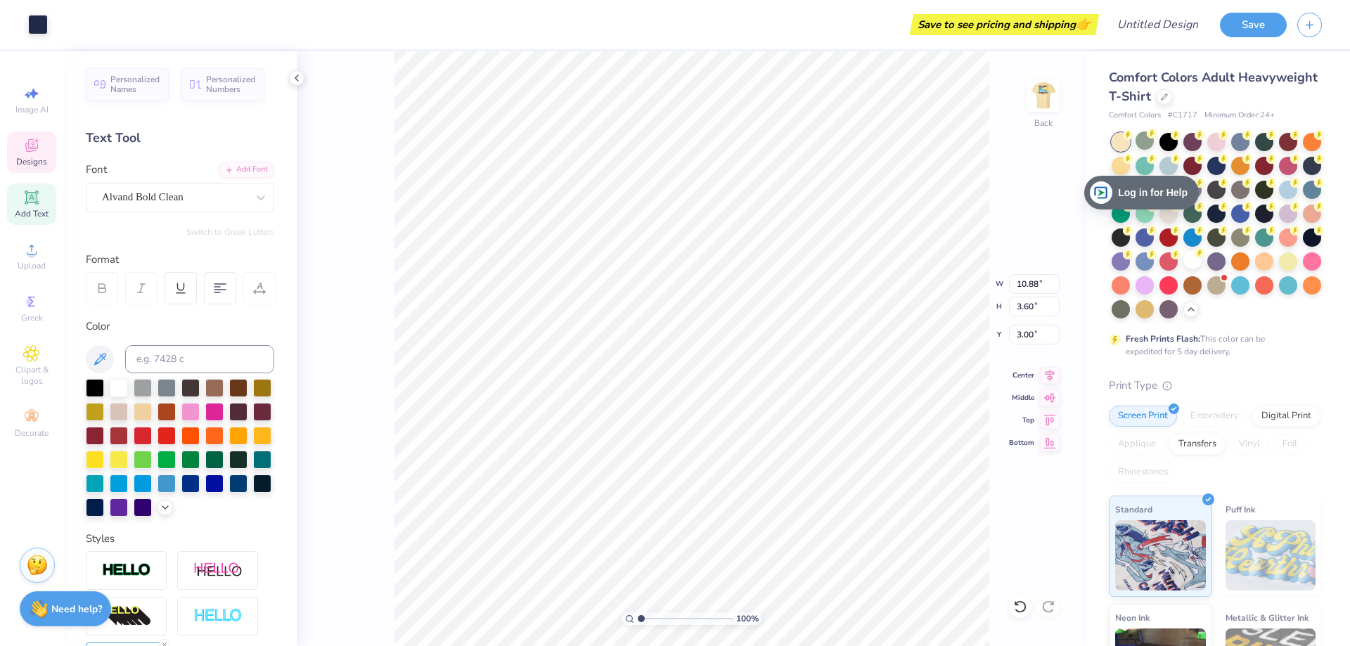
type input "10.88"
type input "3.60"
type input "3.00"
type input "4.28"
type input "2.06"
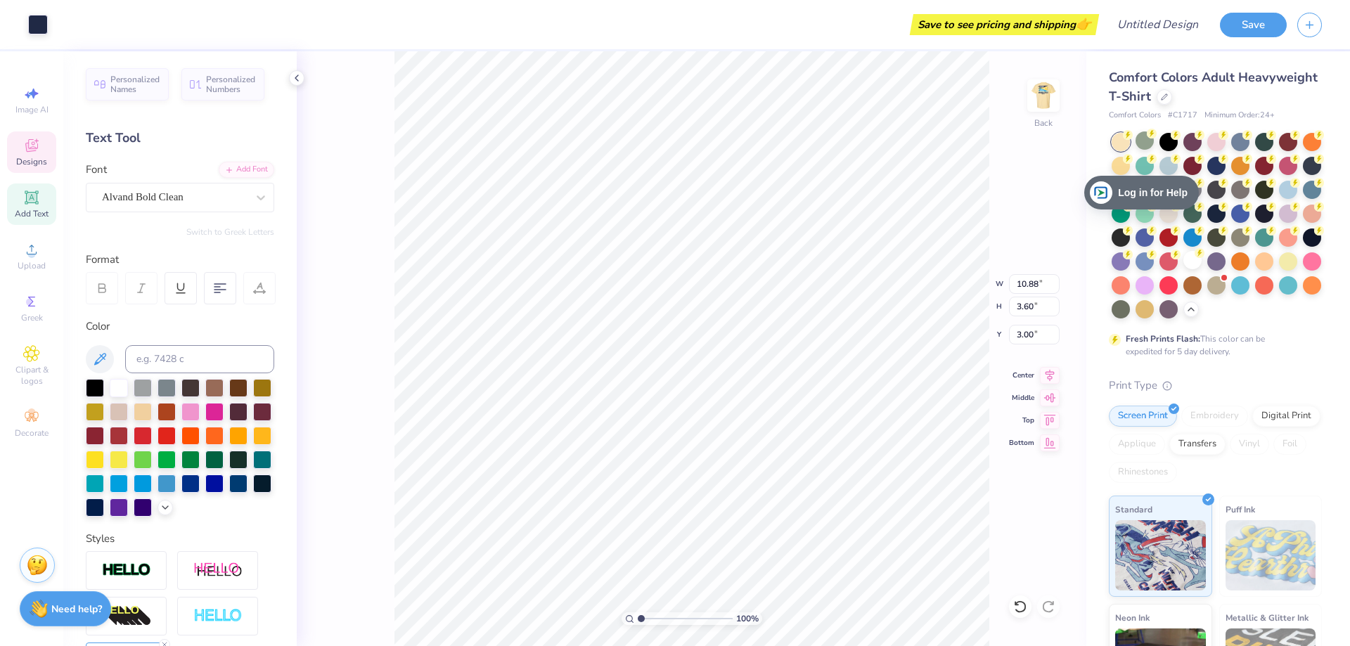
type input "3.43"
type input "10.88"
type input "3.60"
type input "2.90"
type input "5.07"
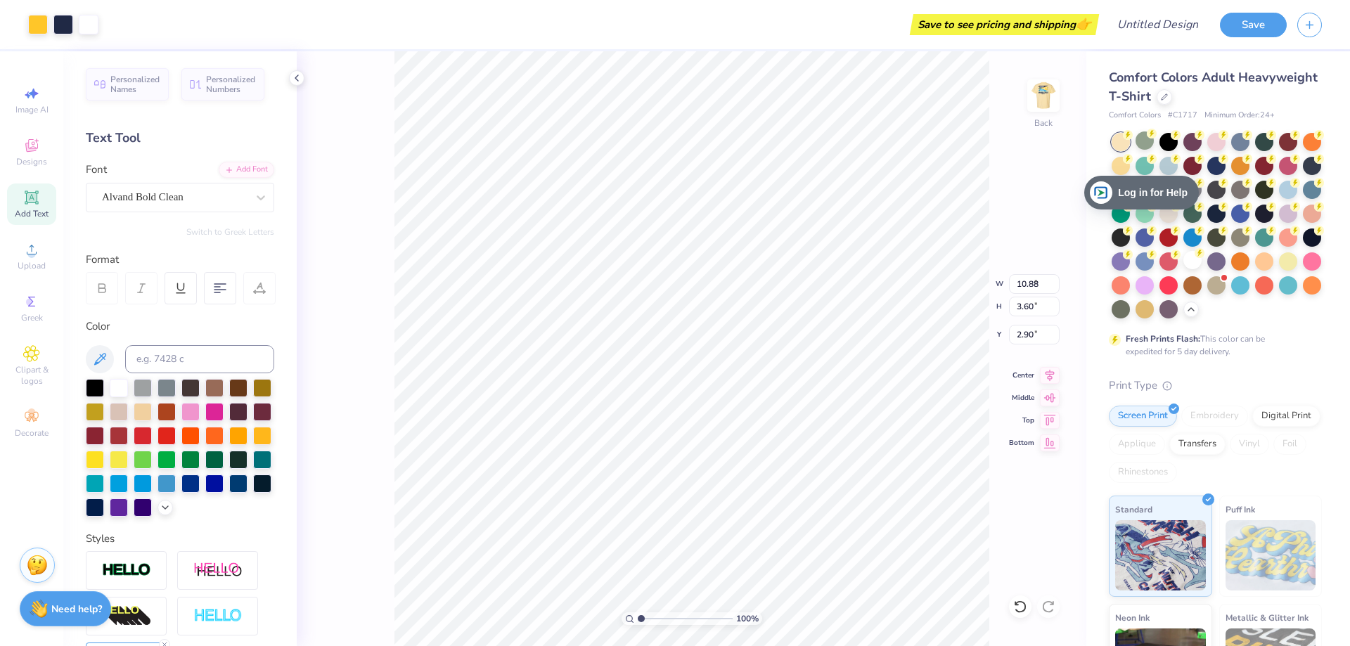
type input "1.68"
type input "4.19"
type input "3.45"
type input "0.51"
type input "5.07"
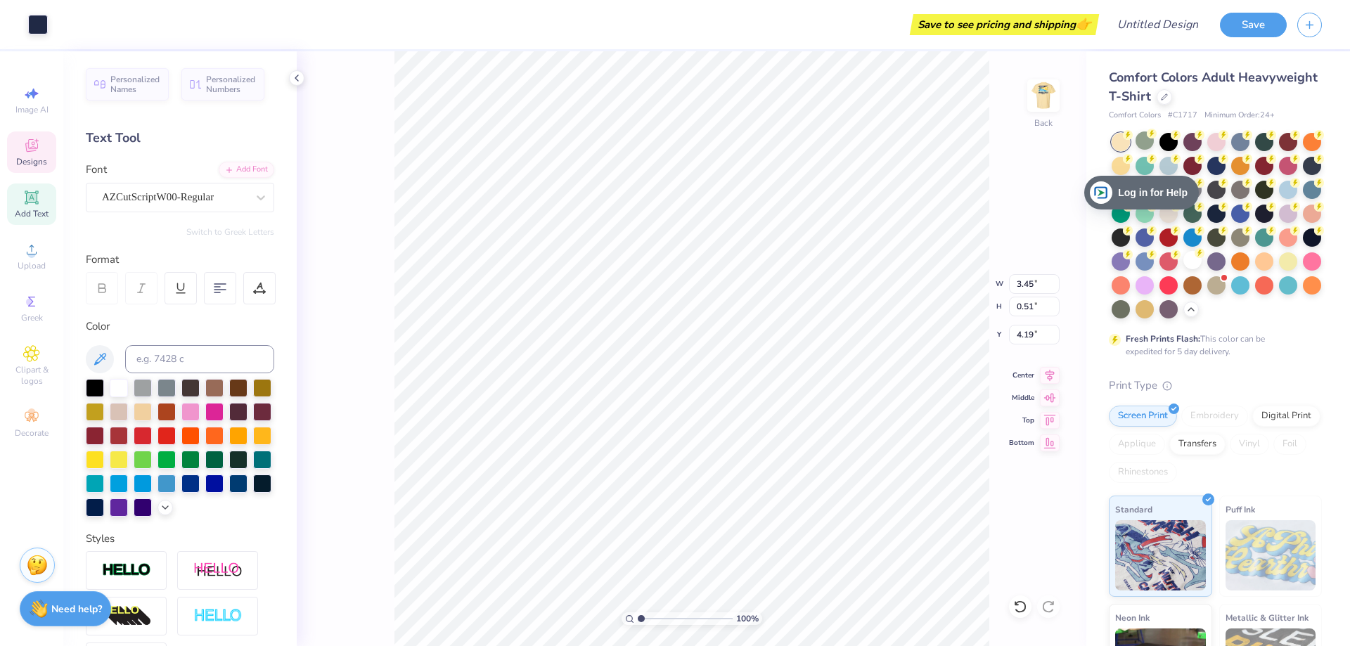
type input "1.68"
type input "4.19"
click at [40, 148] on div "Designs" at bounding box center [31, 152] width 49 height 41
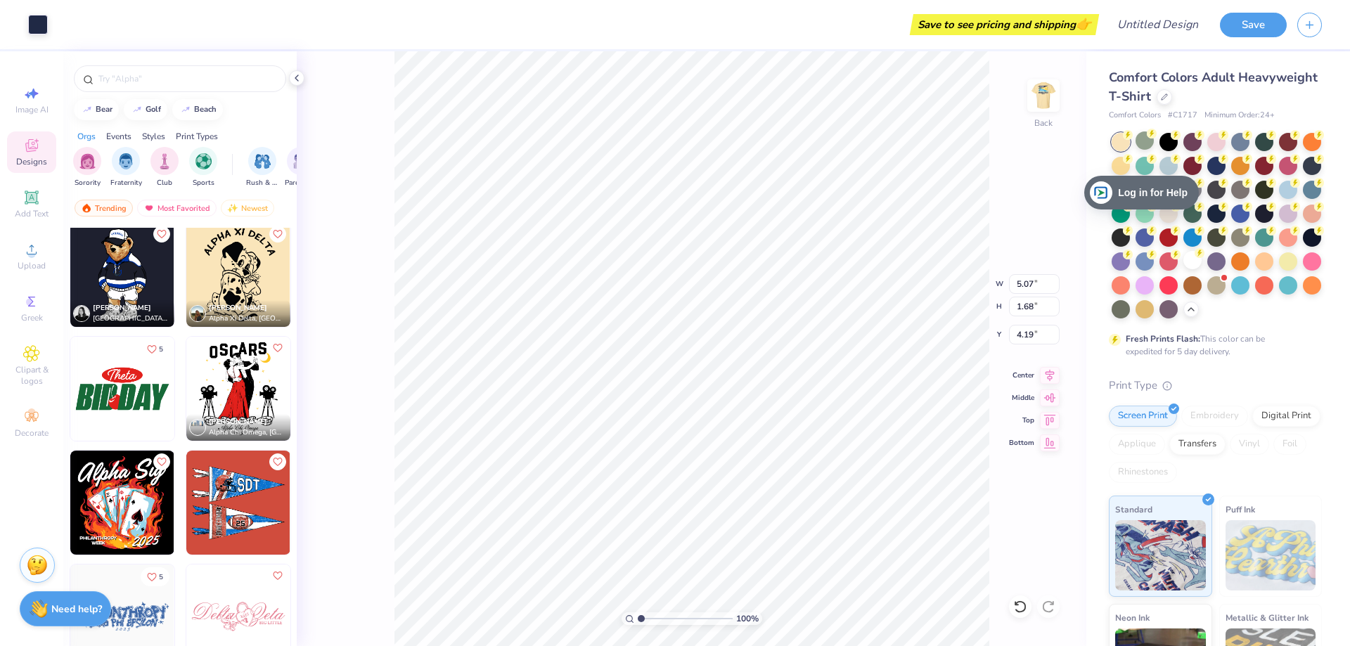
scroll to position [5134, 0]
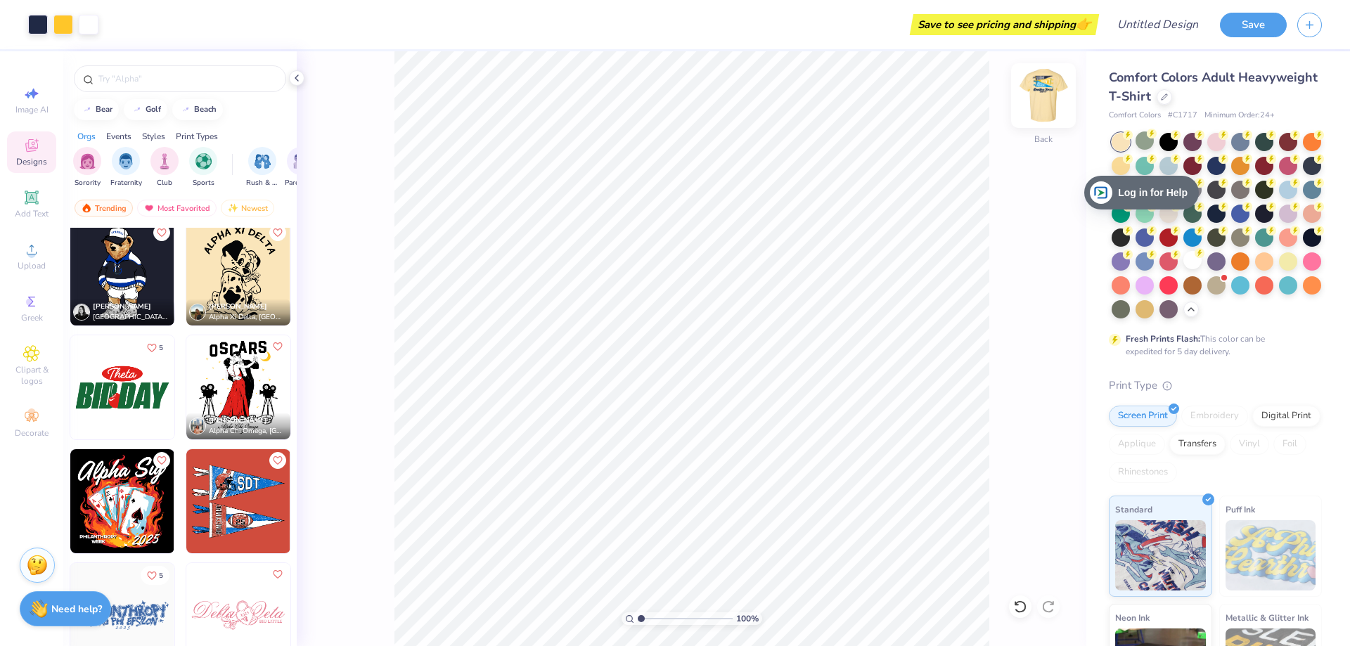
click at [1027, 100] on img at bounding box center [1044, 96] width 56 height 56
click at [1177, 23] on input "Design Title" at bounding box center [1141, 25] width 138 height 28
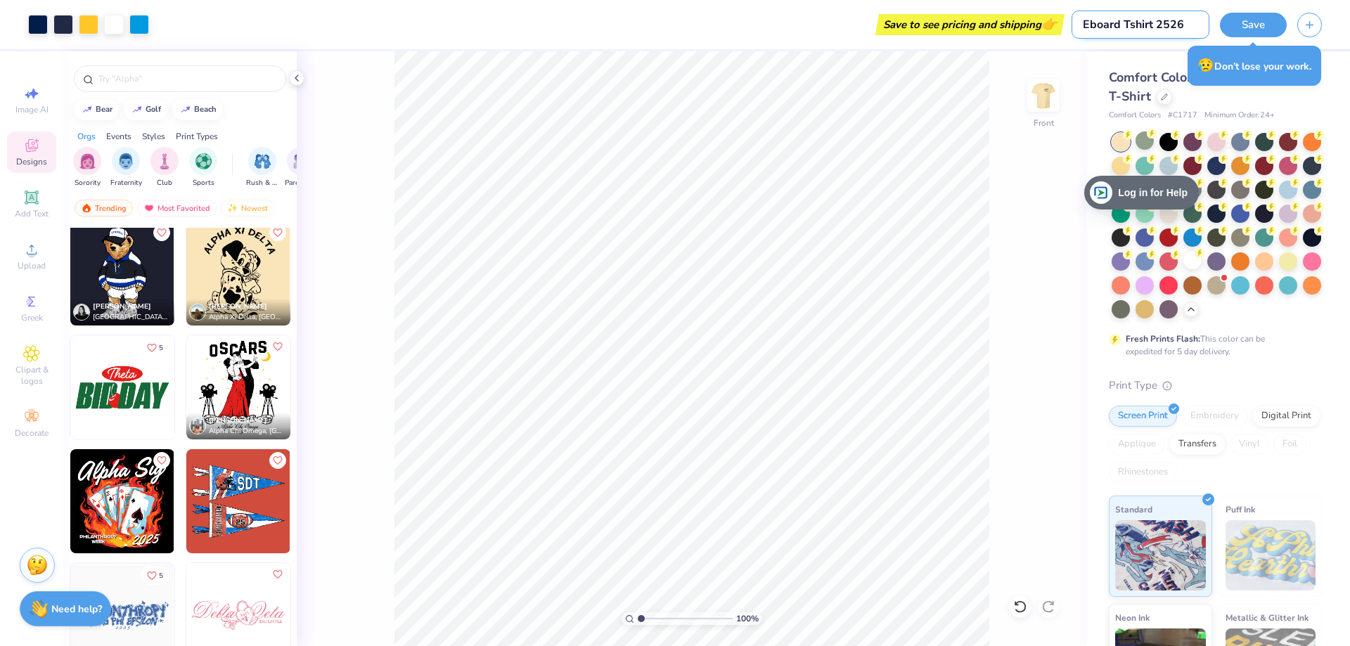
type input "Eboard Tshirt 2526"
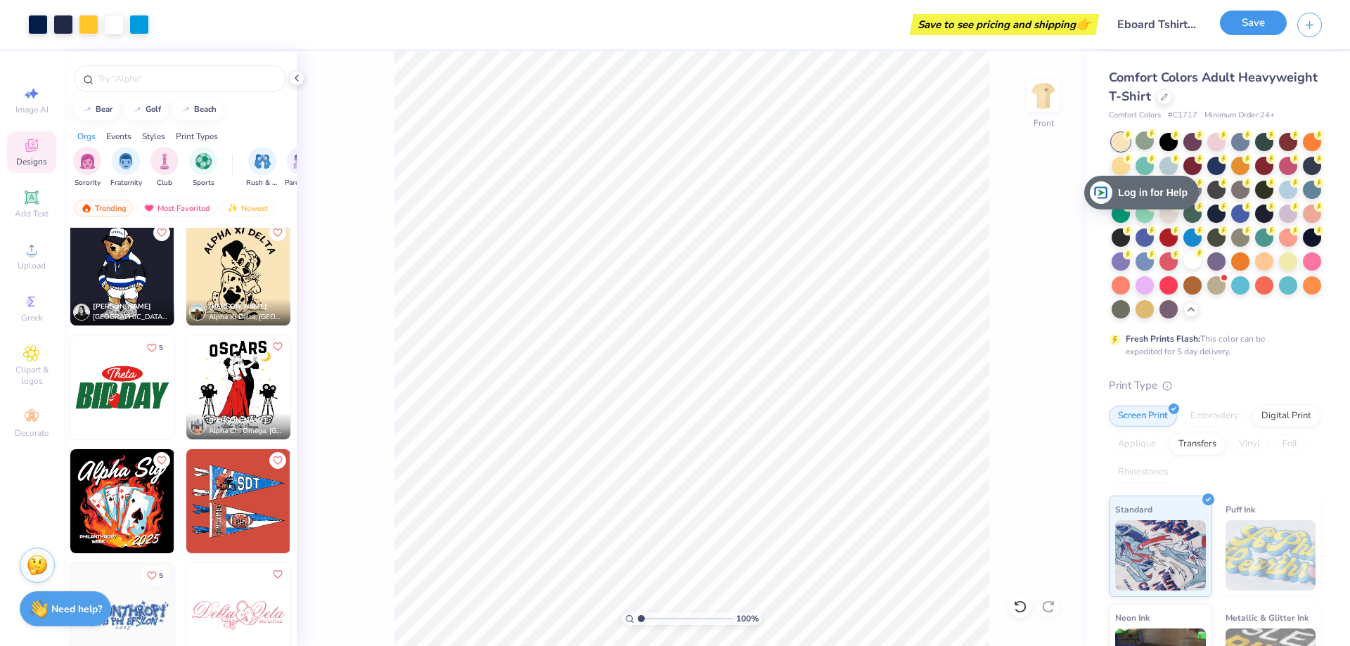
click at [1267, 26] on button "Save" at bounding box center [1253, 23] width 67 height 25
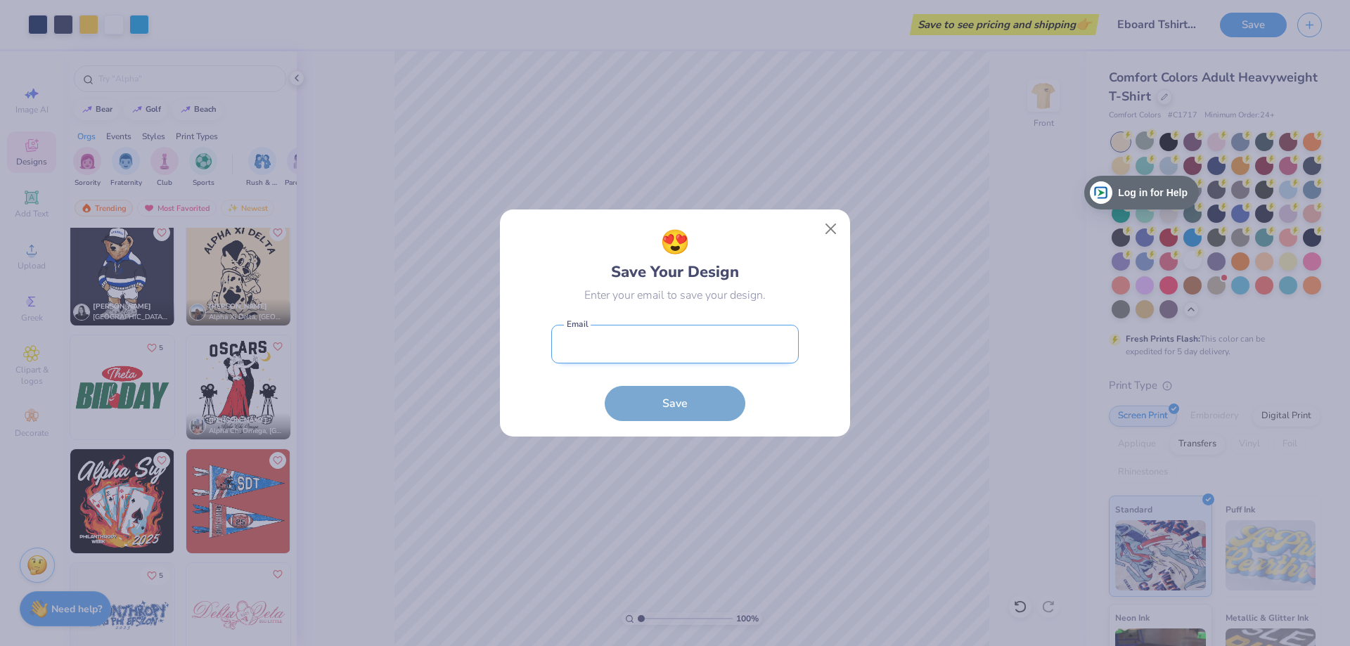
click at [626, 342] on input "email" at bounding box center [675, 344] width 248 height 39
type input "[PERSON_NAME][EMAIL_ADDRESS][PERSON_NAME][DOMAIN_NAME]"
click at [675, 392] on button "Save" at bounding box center [675, 400] width 141 height 35
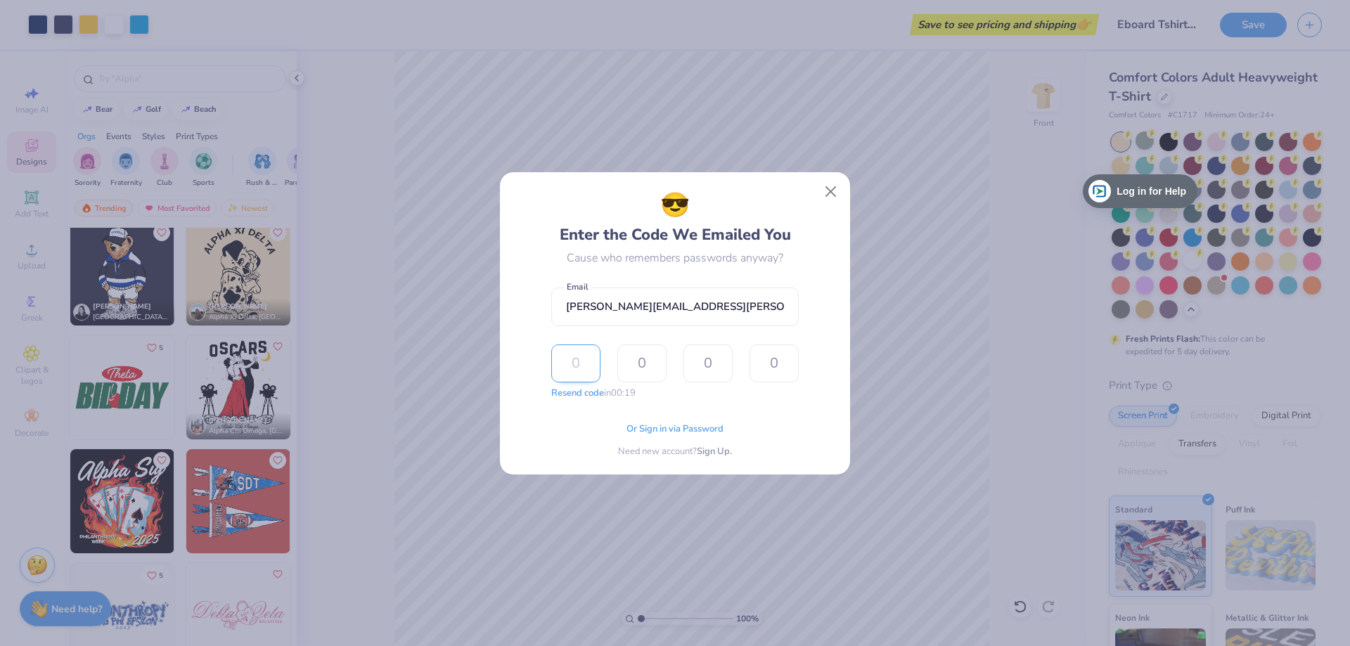
type input "7"
type input "2"
type input "5"
type input "1"
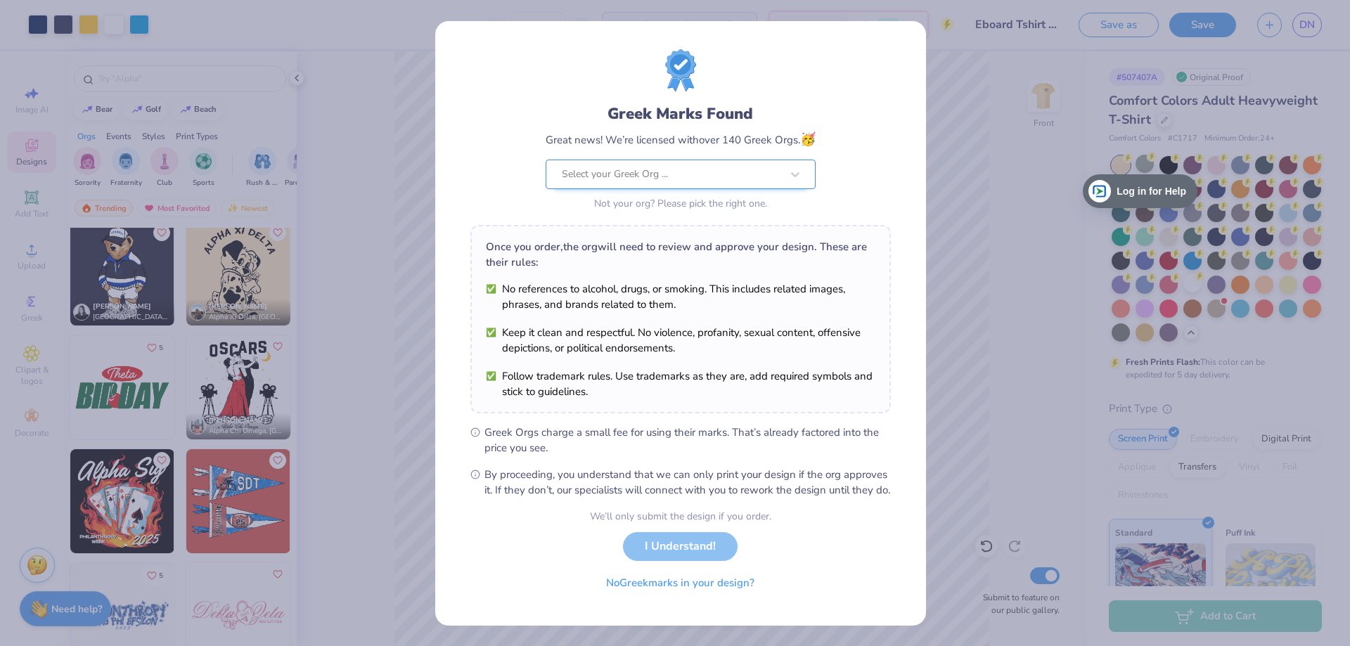
click at [696, 167] on div at bounding box center [671, 174] width 219 height 18
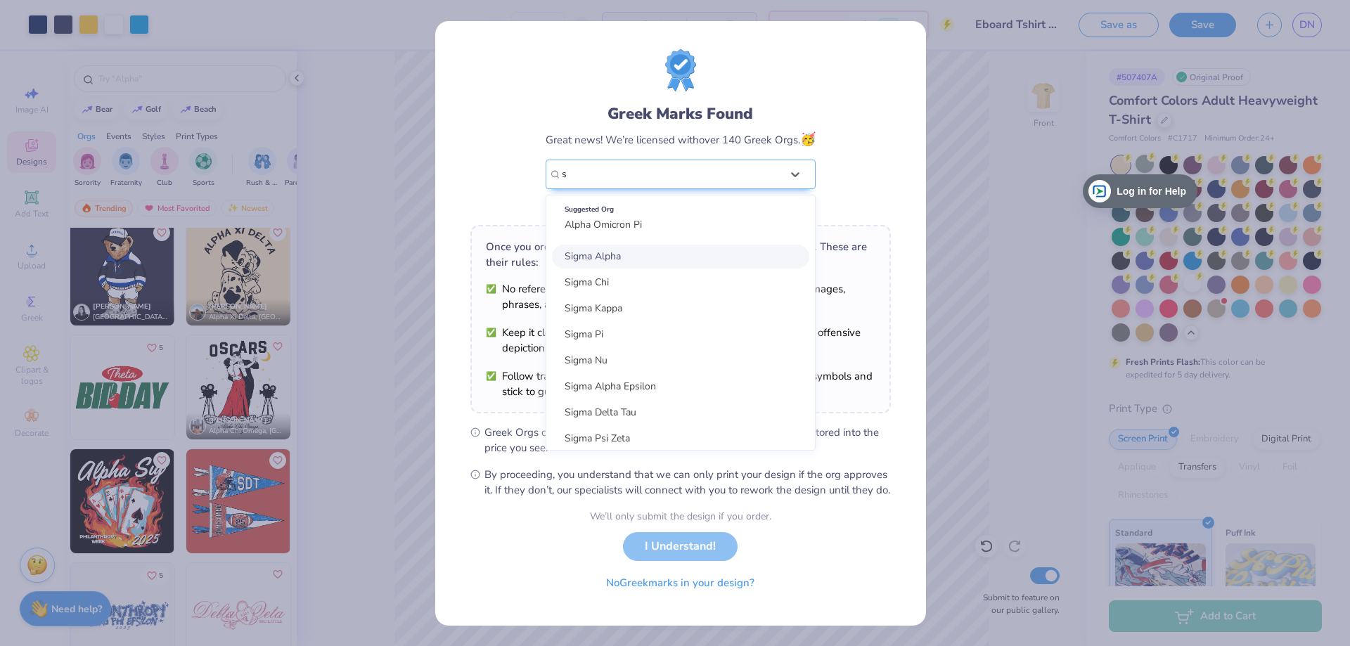
type input "s"
click at [897, 97] on div "Greek Marks Found Great news! We’re licensed with over 140 Greek Orgs. 🥳 option…" at bounding box center [680, 323] width 491 height 605
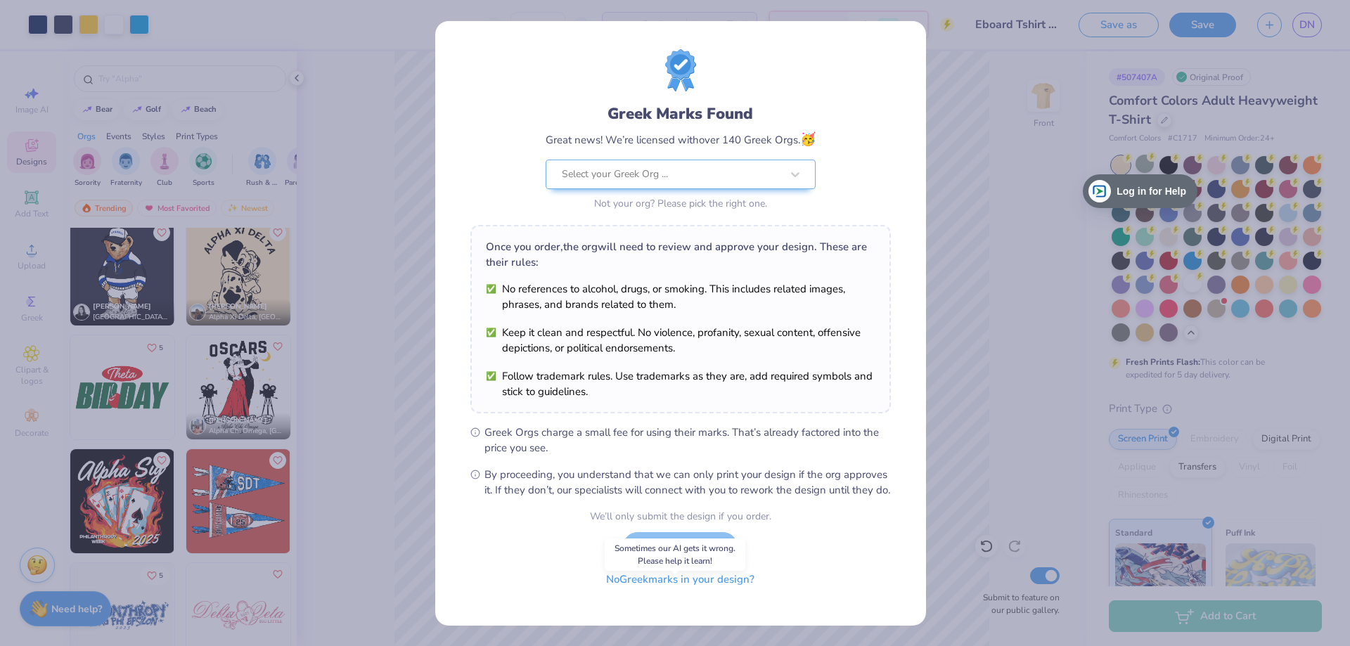
click at [673, 594] on button "No Greek marks in your design?" at bounding box center [680, 579] width 172 height 29
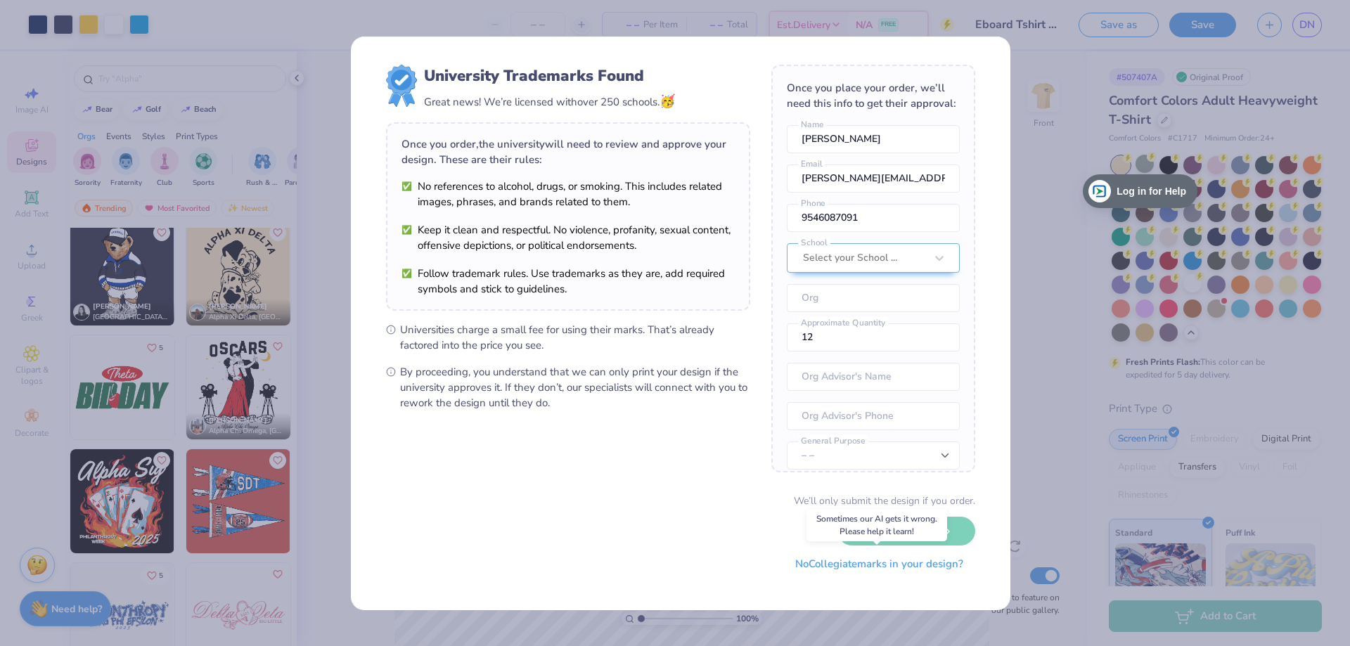
click at [841, 568] on button "No Collegiate marks in your design?" at bounding box center [879, 564] width 192 height 29
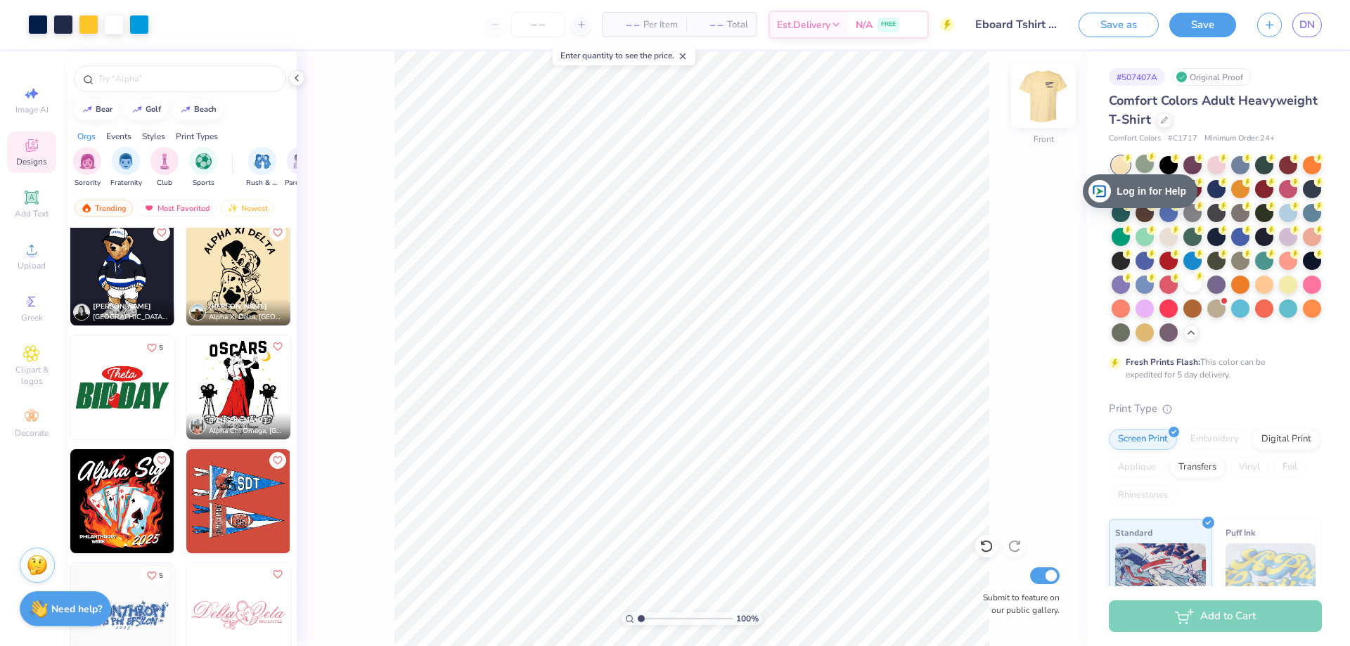
click at [1043, 99] on img at bounding box center [1044, 96] width 56 height 56
click at [44, 248] on div "Upload" at bounding box center [31, 256] width 49 height 41
click at [1046, 101] on img at bounding box center [1044, 96] width 56 height 56
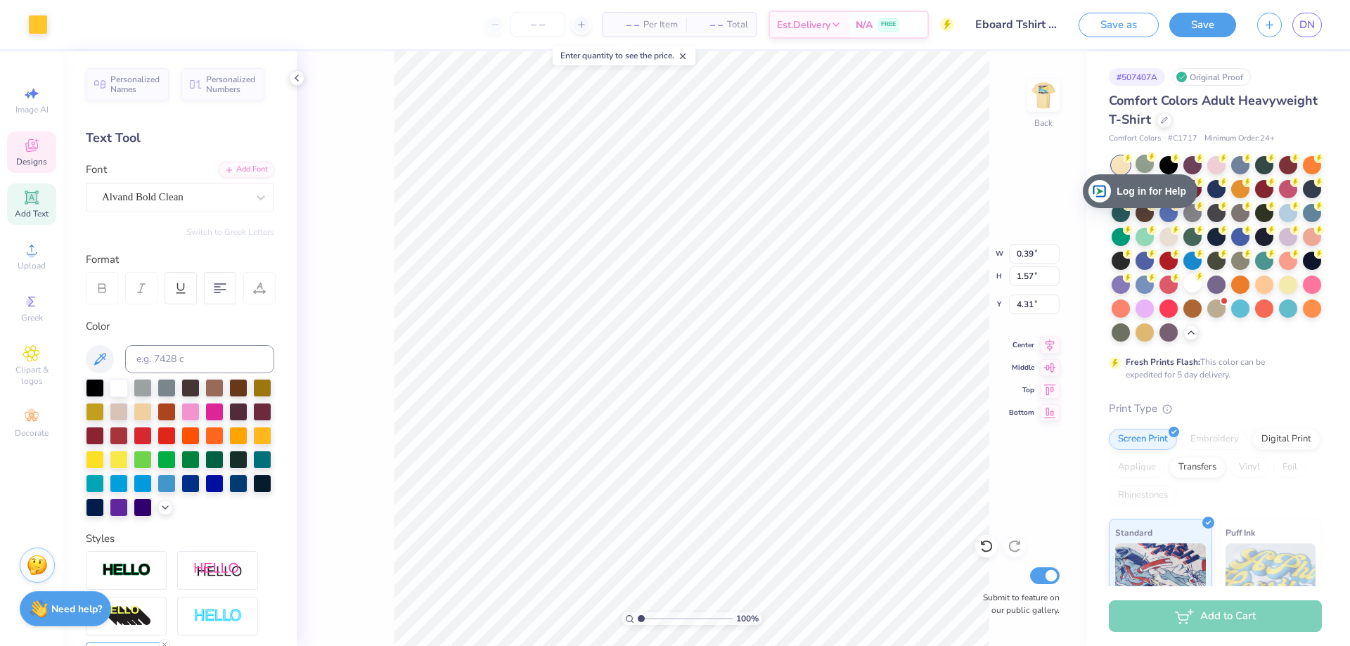
type input "0.39"
type input "1.57"
type input "4.31"
click at [39, 250] on icon at bounding box center [31, 249] width 17 height 17
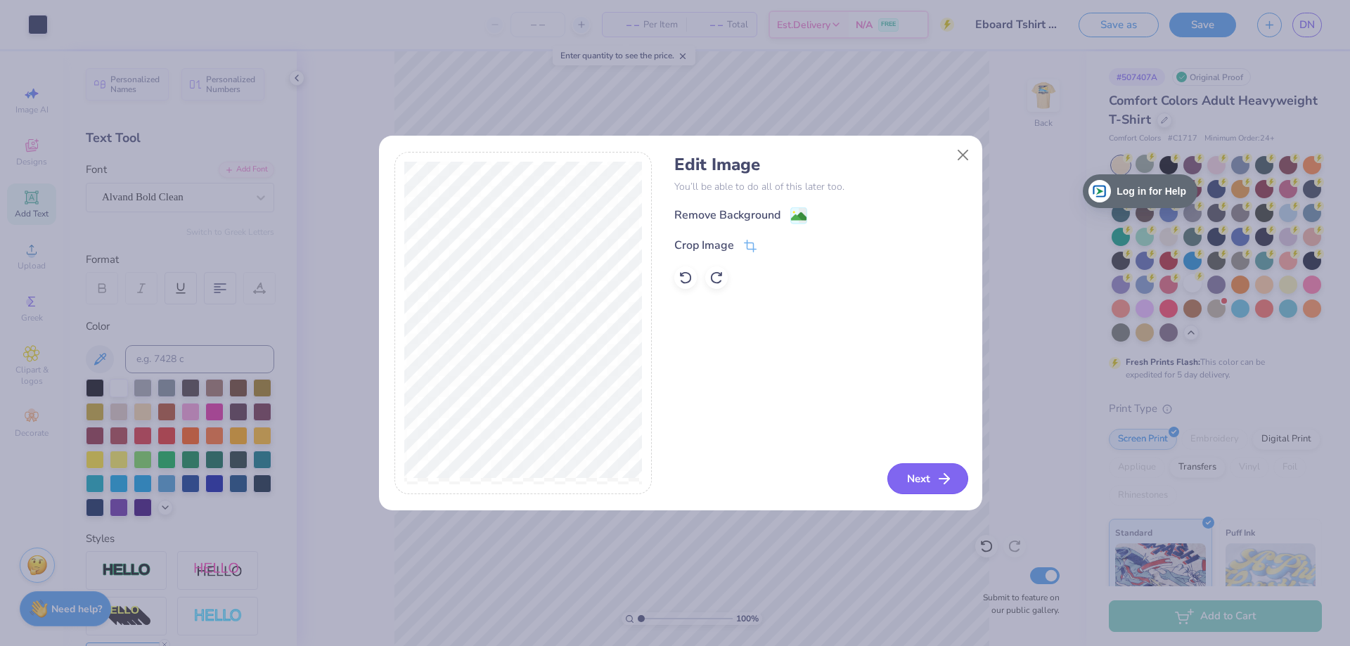
click at [909, 472] on button "Next" at bounding box center [928, 478] width 81 height 31
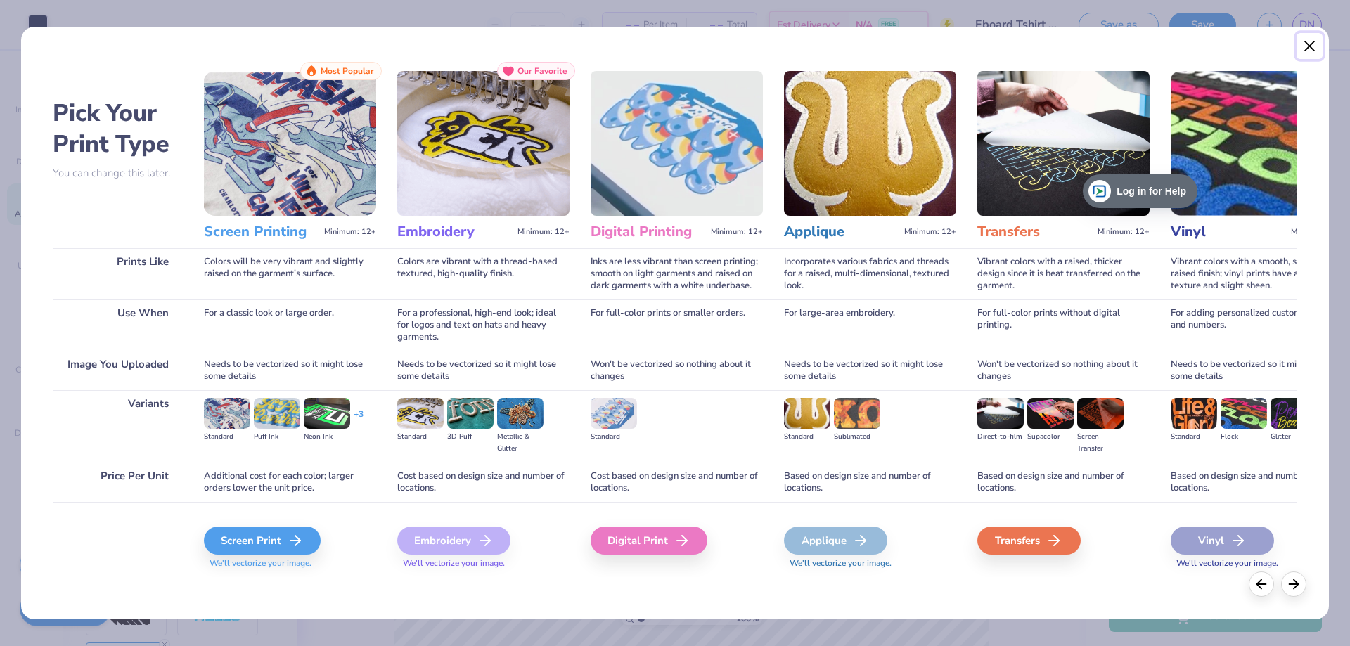
drag, startPoint x: 1317, startPoint y: 50, endPoint x: 288, endPoint y: 139, distance: 1032.1
click at [310, 137] on div "Pick Your Print Type You can change this later. Prints Like Use When Image You …" at bounding box center [675, 323] width 1310 height 594
click at [277, 150] on img at bounding box center [290, 143] width 172 height 145
click at [257, 537] on div "Screen Print" at bounding box center [264, 541] width 117 height 28
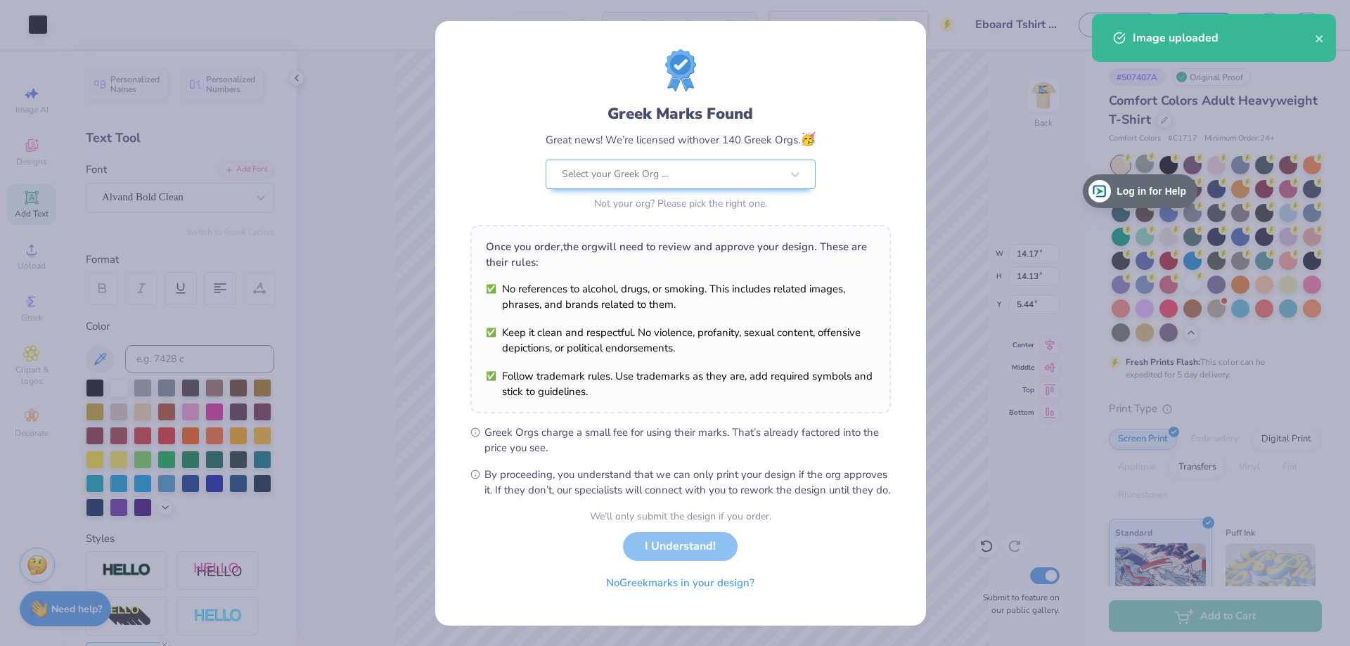
click at [35, 27] on div "Greek Marks Found Great news! We’re licensed with over 140 Greek Orgs. 🥳 Select…" at bounding box center [675, 323] width 1350 height 646
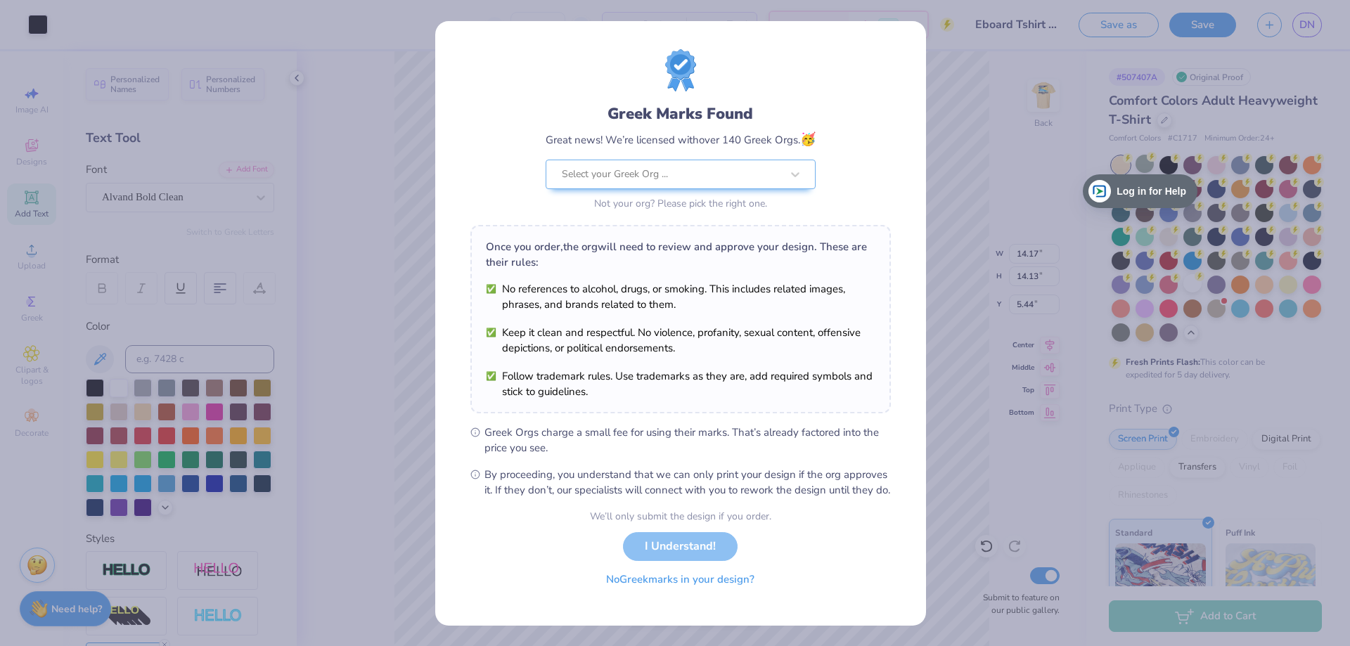
click at [661, 594] on button "No Greek marks in your design?" at bounding box center [680, 579] width 172 height 29
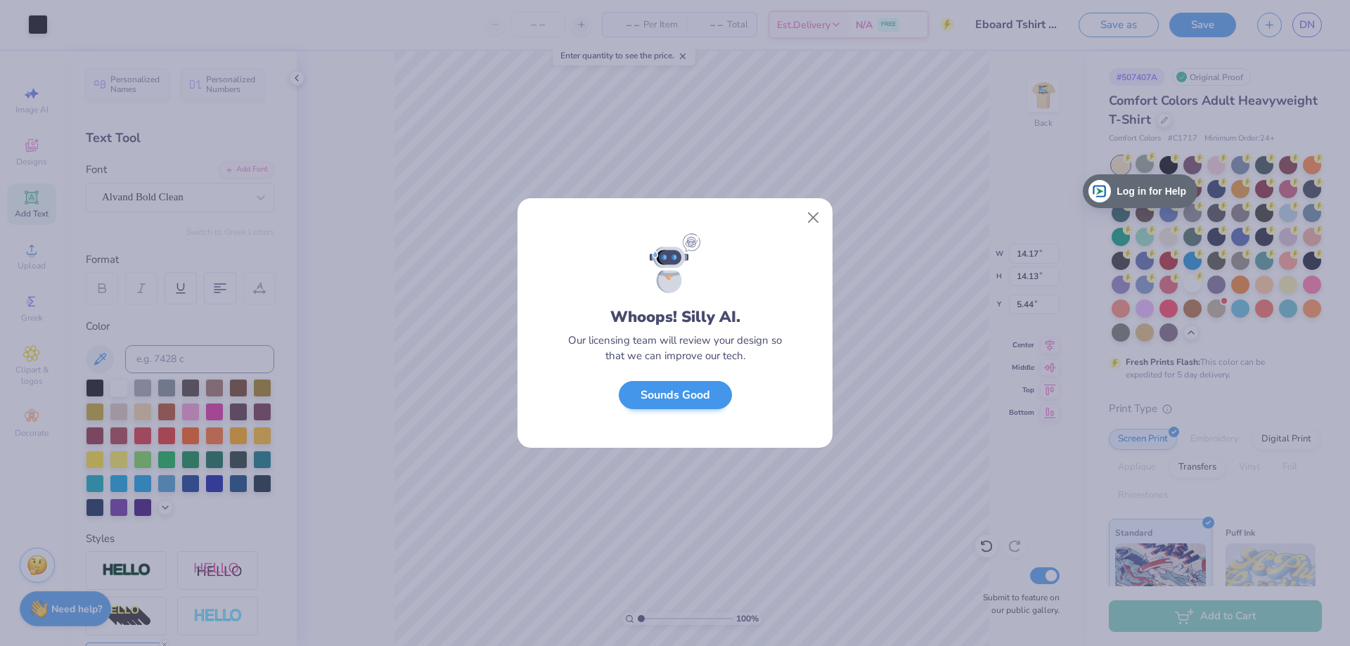
click at [683, 411] on div "Whoops! Silly AI. Our licensing team will review your design so that we can imp…" at bounding box center [675, 340] width 315 height 215
click at [812, 215] on button "Close" at bounding box center [813, 218] width 27 height 27
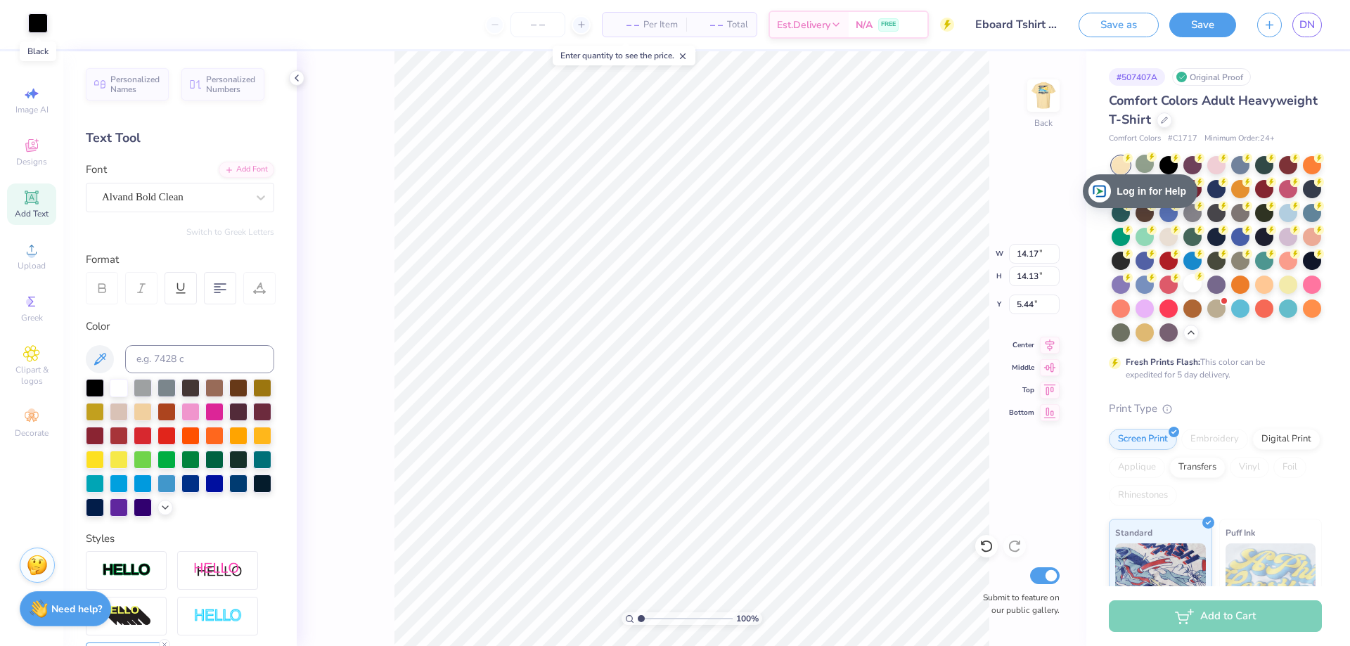
click at [35, 23] on div at bounding box center [38, 23] width 20 height 20
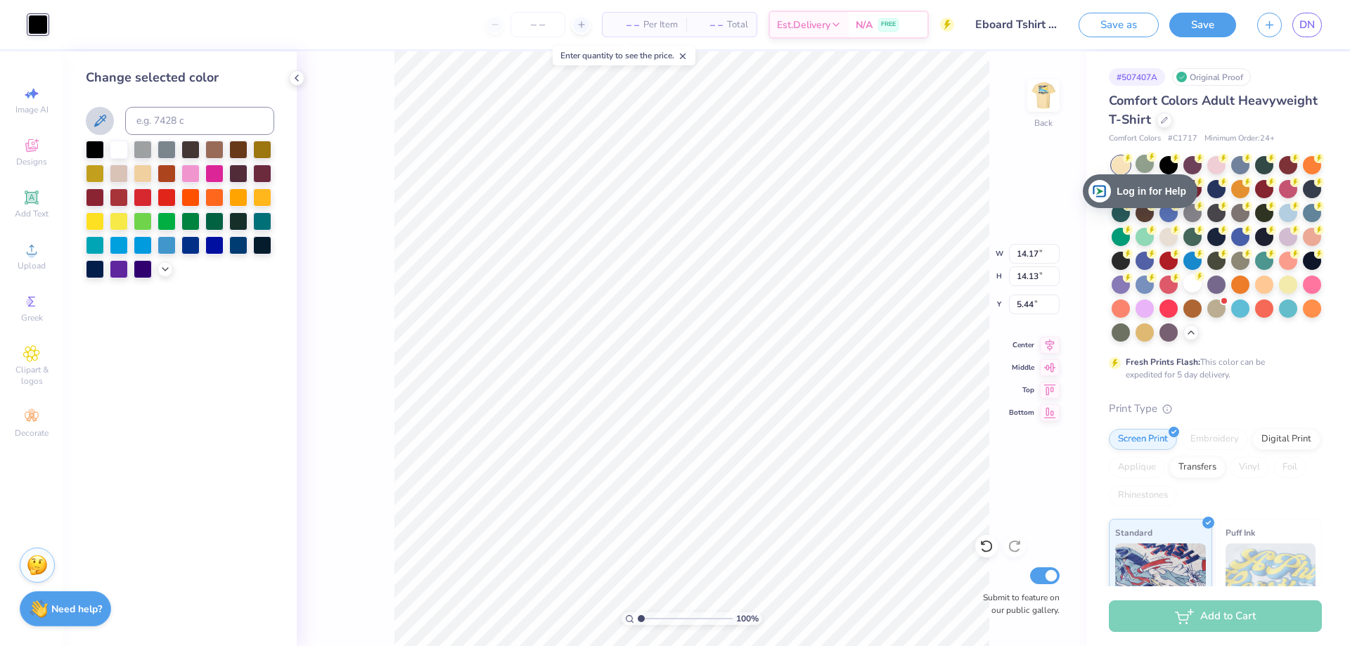
click at [107, 120] on icon at bounding box center [99, 121] width 17 height 17
click at [326, 91] on div "100 % Back W 14.17 14.17 " H 14.13 14.13 " Y 5.44 5.44 " Center Middle Top Bott…" at bounding box center [692, 348] width 790 height 595
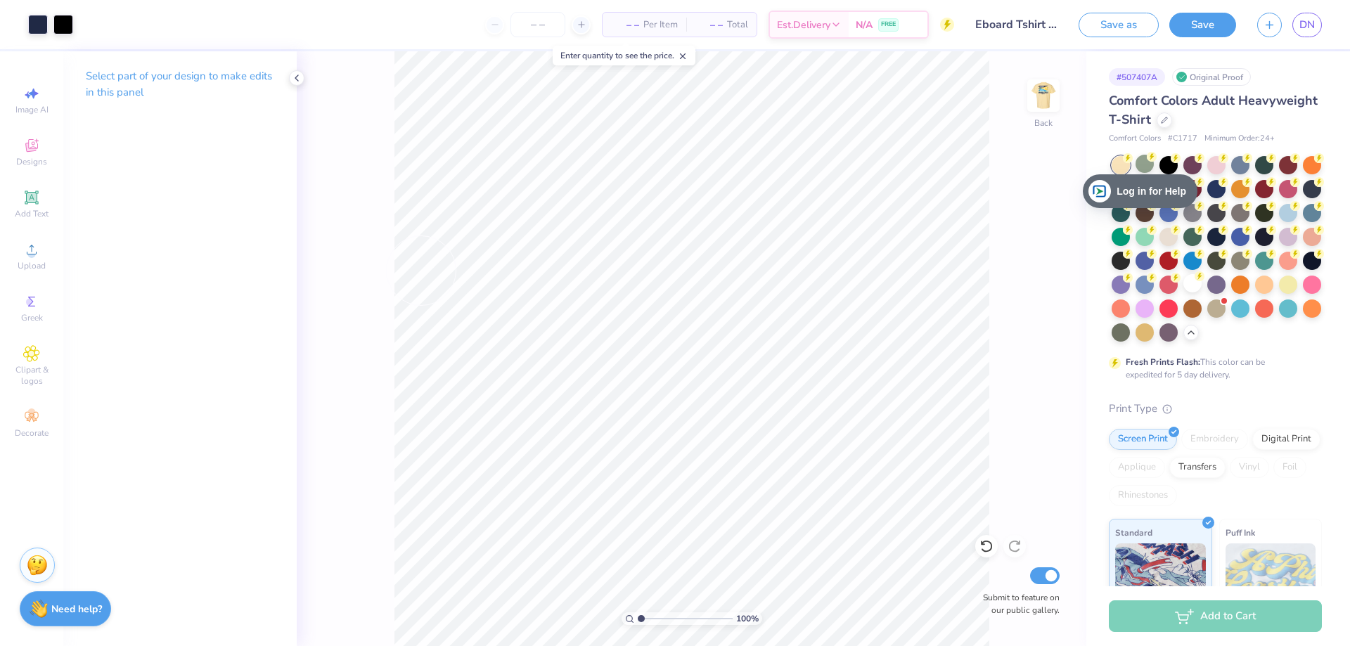
click at [118, 134] on div "Select part of your design to make edits in this panel" at bounding box center [179, 348] width 233 height 595
click at [110, 207] on div "Select part of your design to make edits in this panel" at bounding box center [179, 348] width 233 height 595
click at [65, 26] on div at bounding box center [63, 23] width 20 height 20
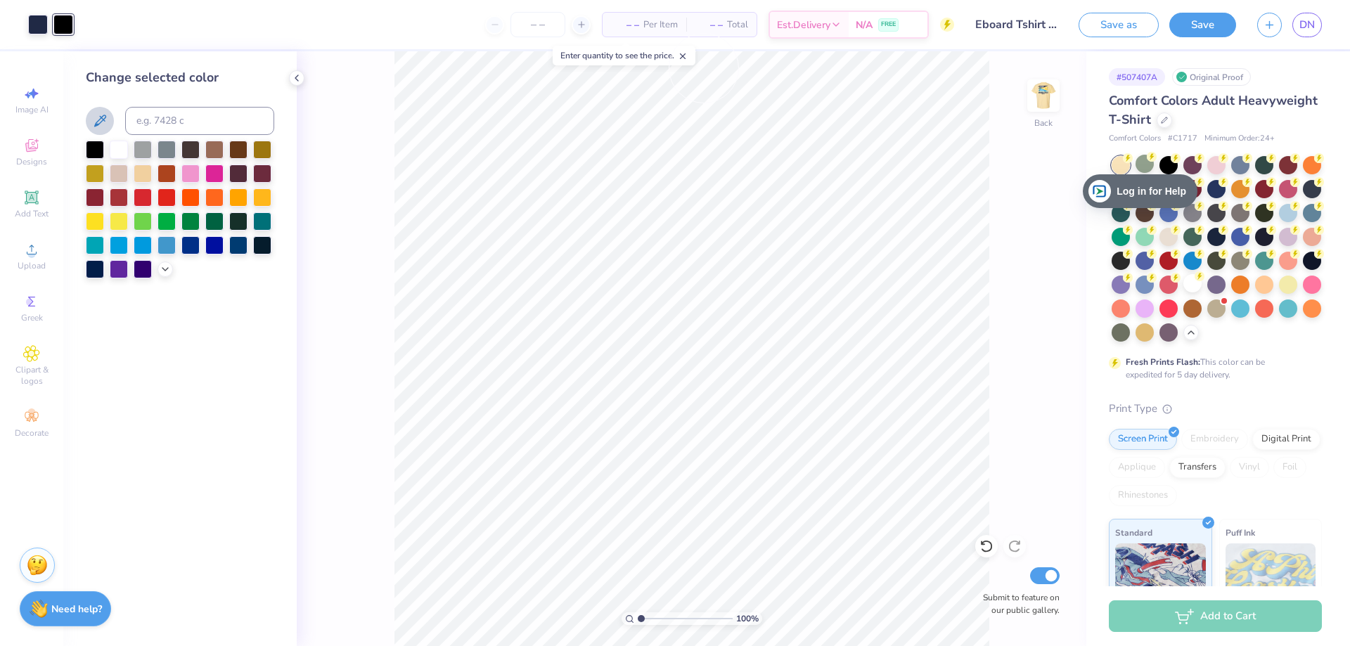
click at [686, 57] on icon at bounding box center [683, 56] width 10 height 10
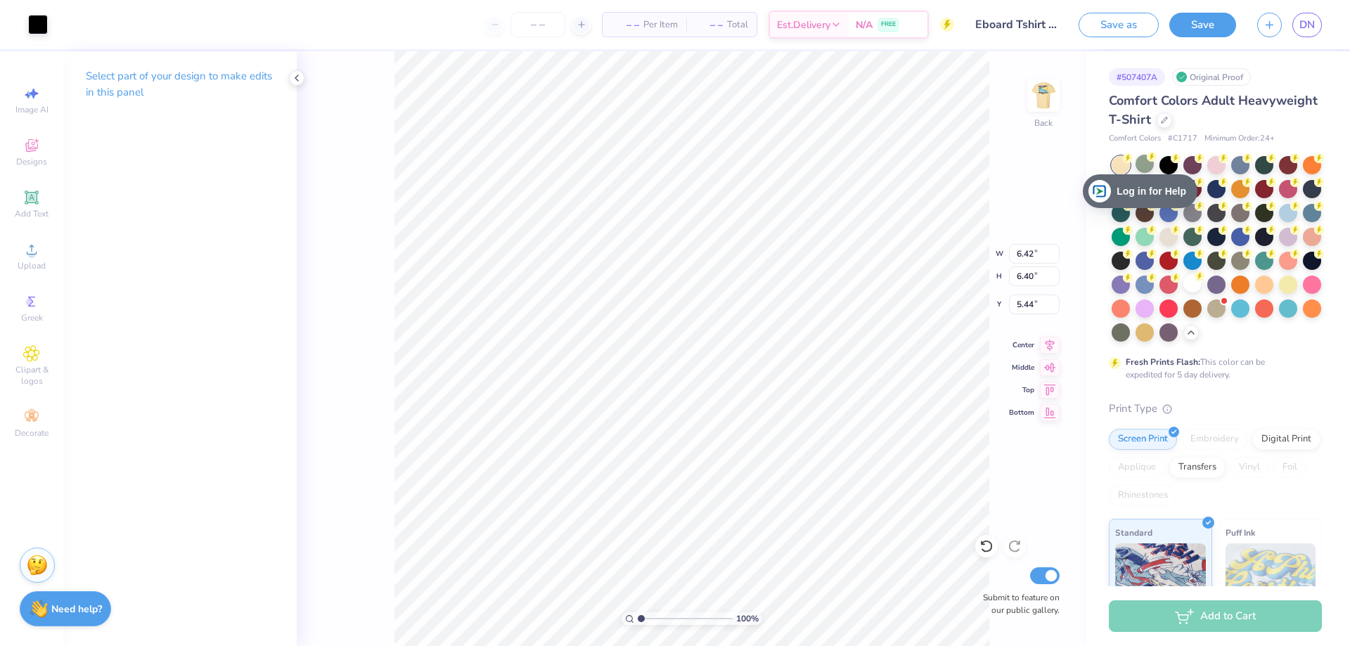
type input "6.42"
type input "6.40"
type input "8.93"
type input "2.04"
type input "2.03"
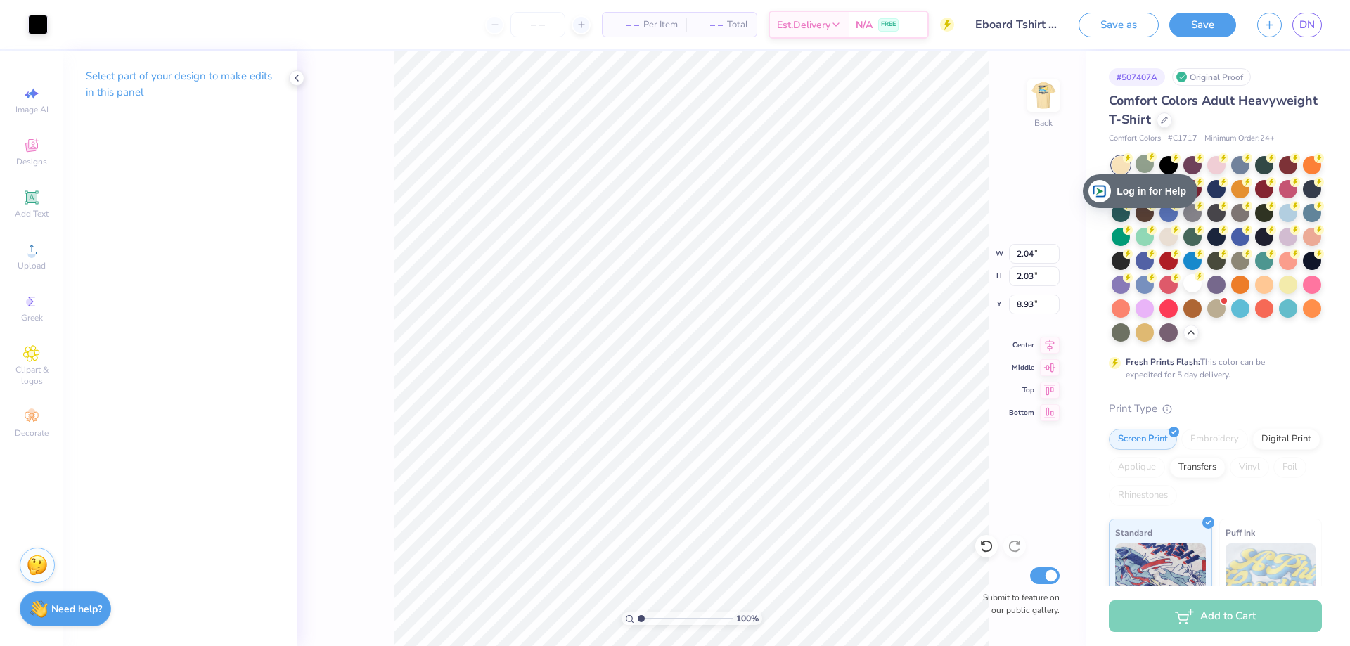
type input "4.33"
type input "2.68"
type input "2.67"
type input "3.69"
click at [34, 27] on div at bounding box center [38, 23] width 20 height 20
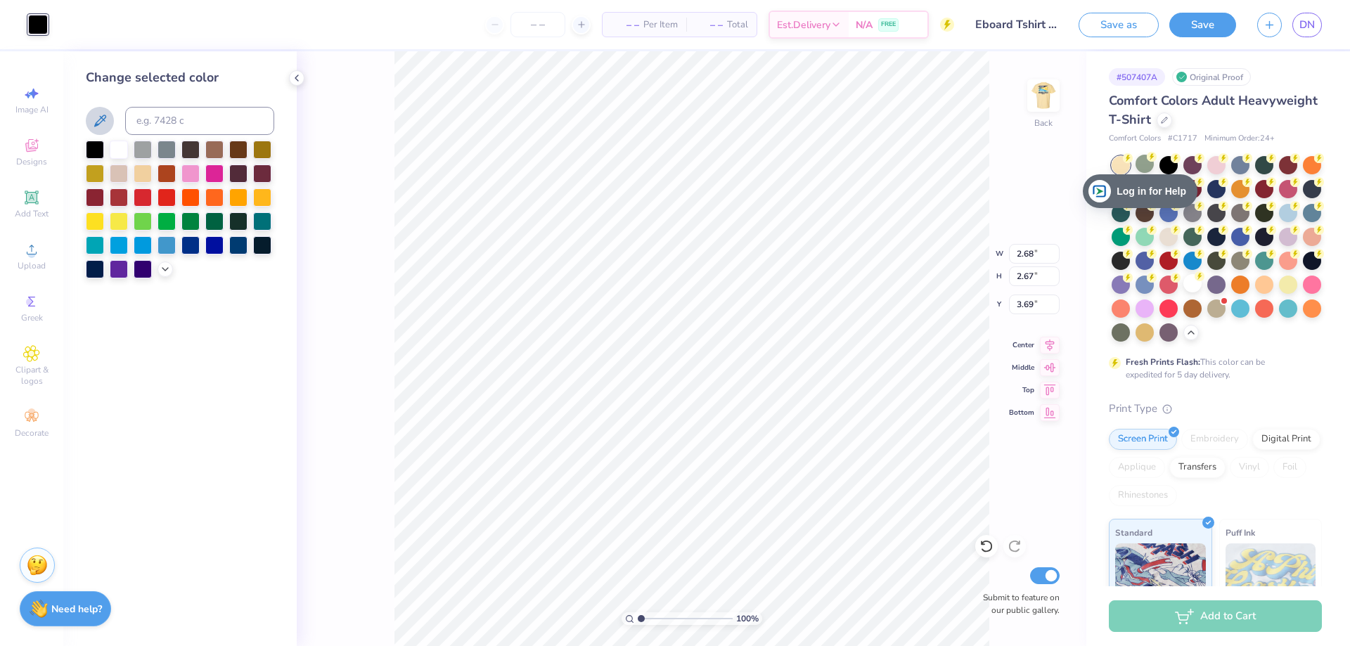
click at [96, 114] on icon at bounding box center [99, 121] width 17 height 17
click at [328, 113] on div "100 % Back W 2.68 2.68 " H 2.67 2.67 " Y 3.69 3.69 " Center Middle Top Bottom S…" at bounding box center [692, 348] width 790 height 595
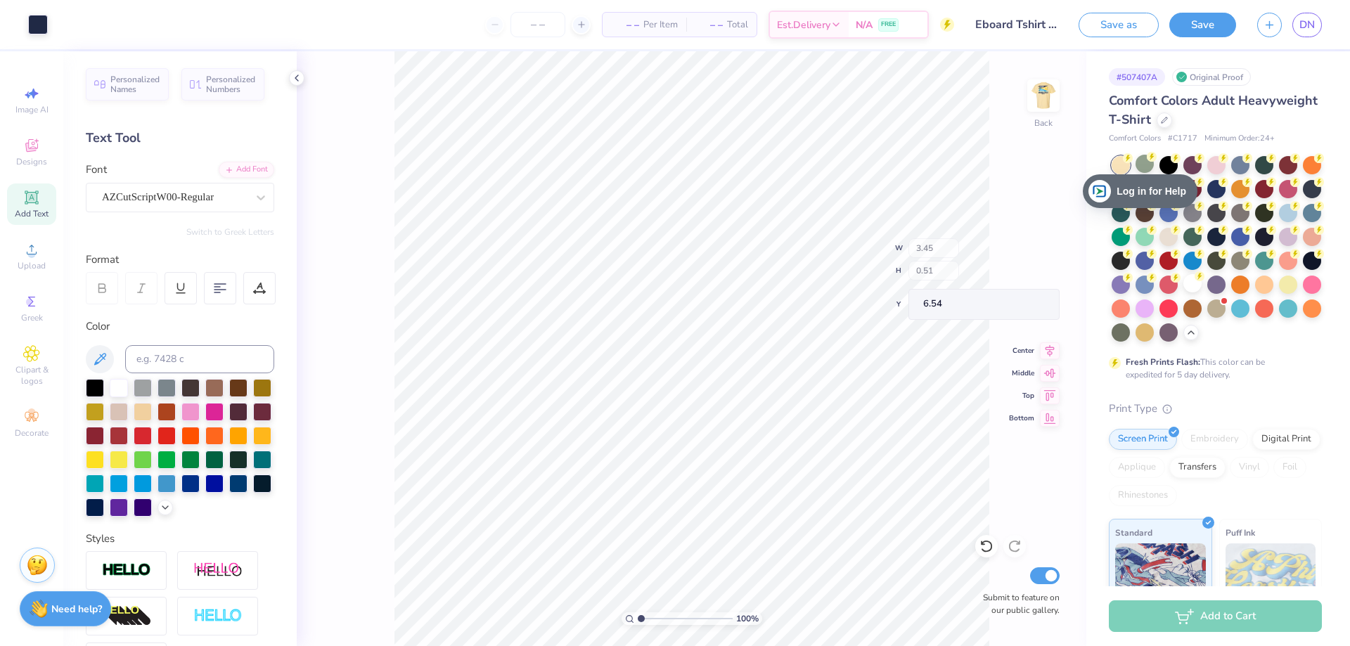
type input "6.54"
type input "1.56"
type textarea "x"
click at [644, 622] on input "range" at bounding box center [685, 619] width 95 height 13
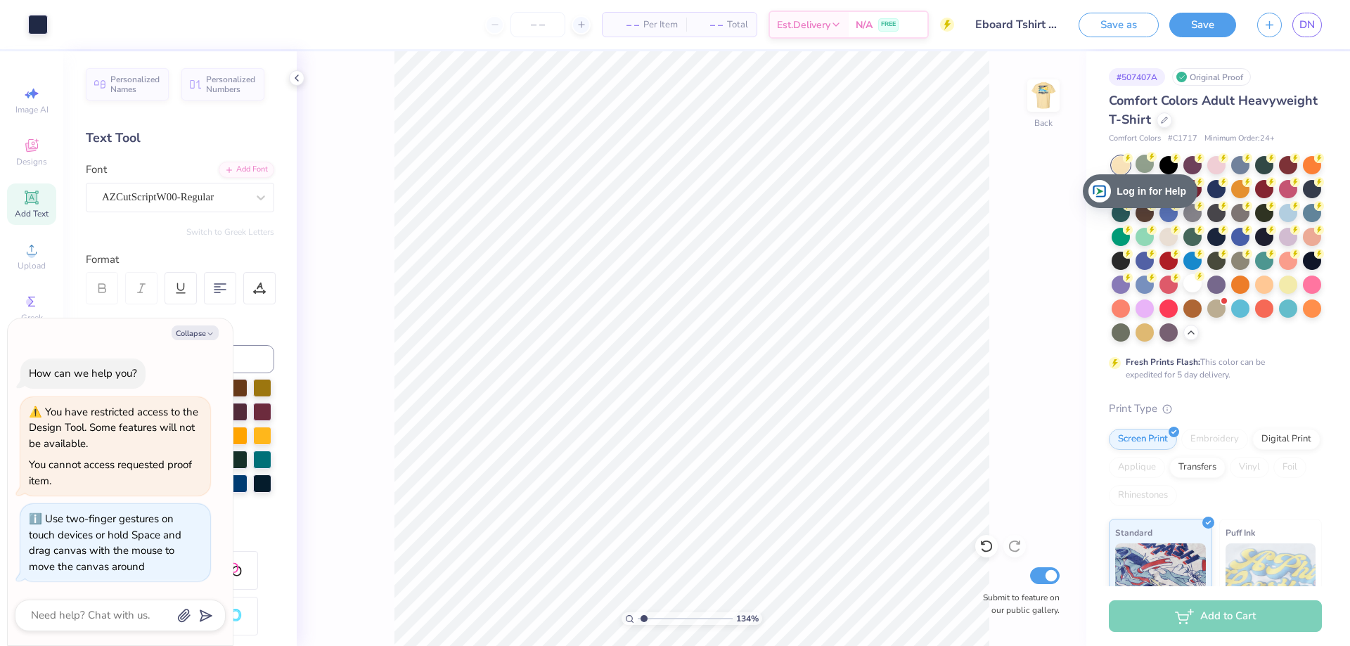
click at [653, 624] on div "134 %" at bounding box center [692, 348] width 595 height 595
drag, startPoint x: 645, startPoint y: 620, endPoint x: 660, endPoint y: 620, distance: 15.5
type input "3.05"
click at [660, 620] on input "range" at bounding box center [685, 619] width 95 height 13
click at [1005, 449] on div "305 % Back W 3.45 3.45 " H 0.51 0.51 " Y 6.54 6.54 " Center Middle Top Bottom S…" at bounding box center [692, 348] width 790 height 595
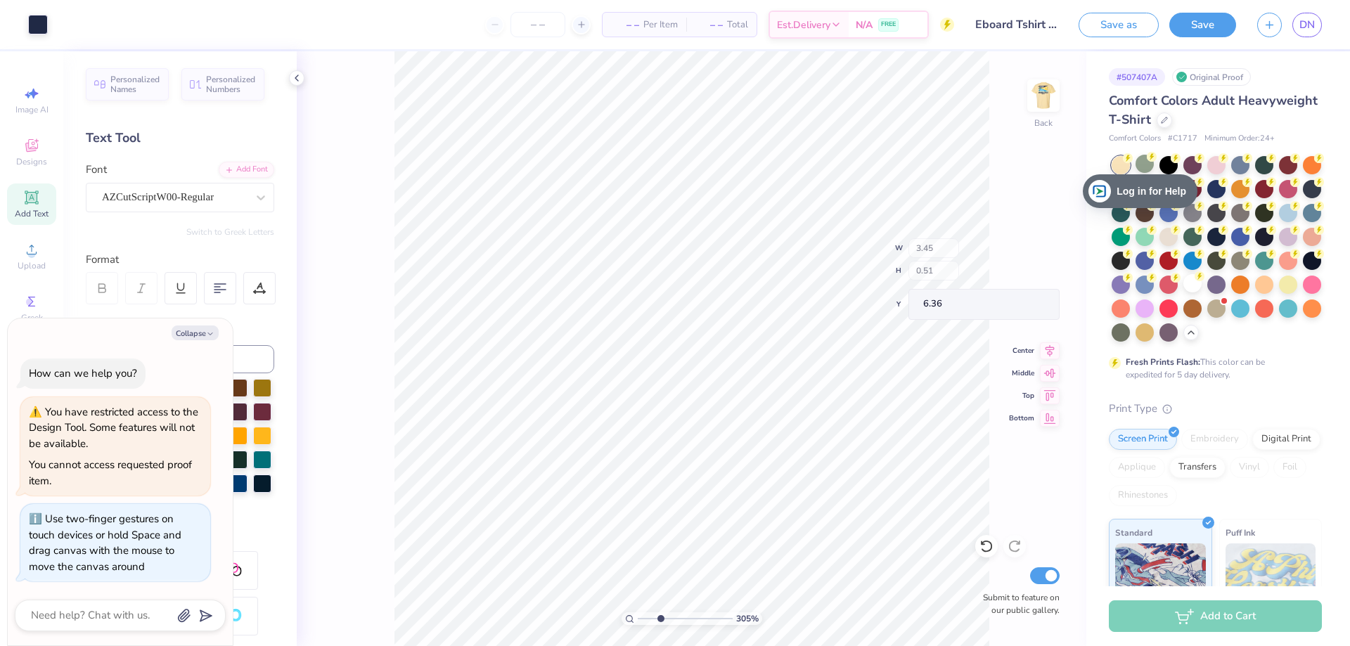
type textarea "x"
type input "6.36"
drag, startPoint x: 659, startPoint y: 617, endPoint x: 633, endPoint y: 615, distance: 26.1
type input "1"
click at [638, 615] on input "range" at bounding box center [685, 619] width 95 height 13
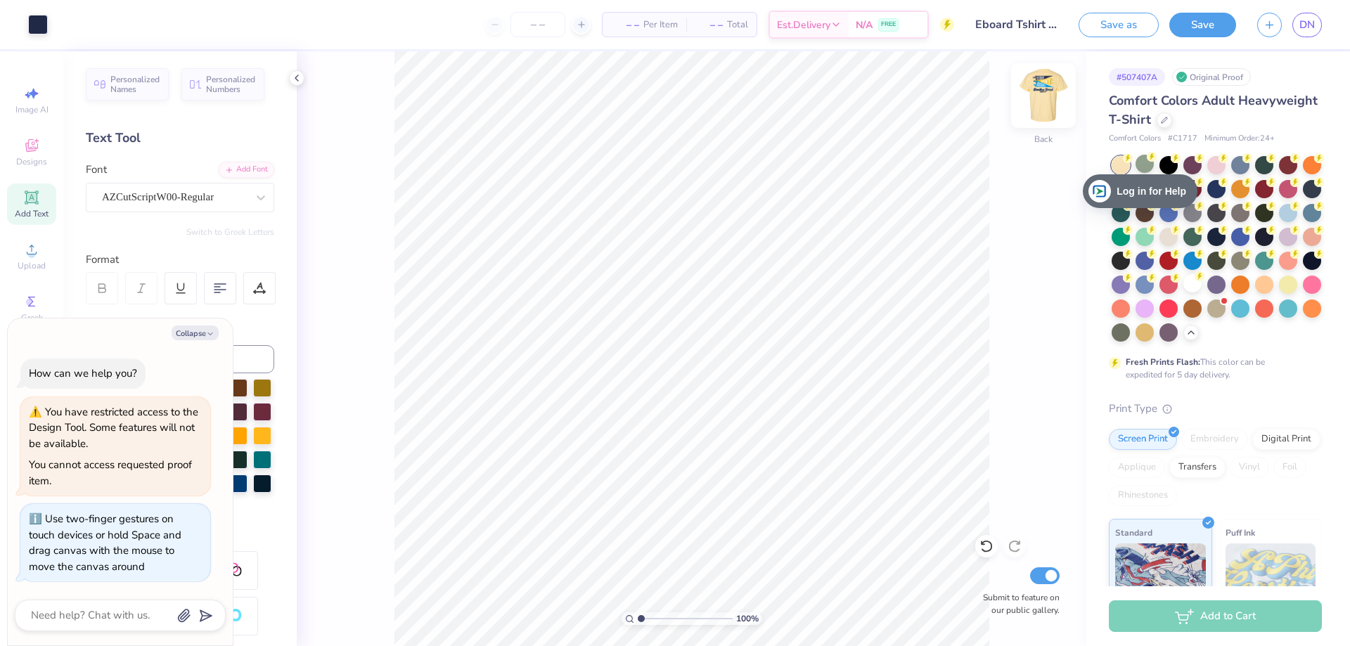
click at [1049, 103] on img at bounding box center [1044, 96] width 56 height 56
click at [1051, 79] on img at bounding box center [1044, 96] width 56 height 56
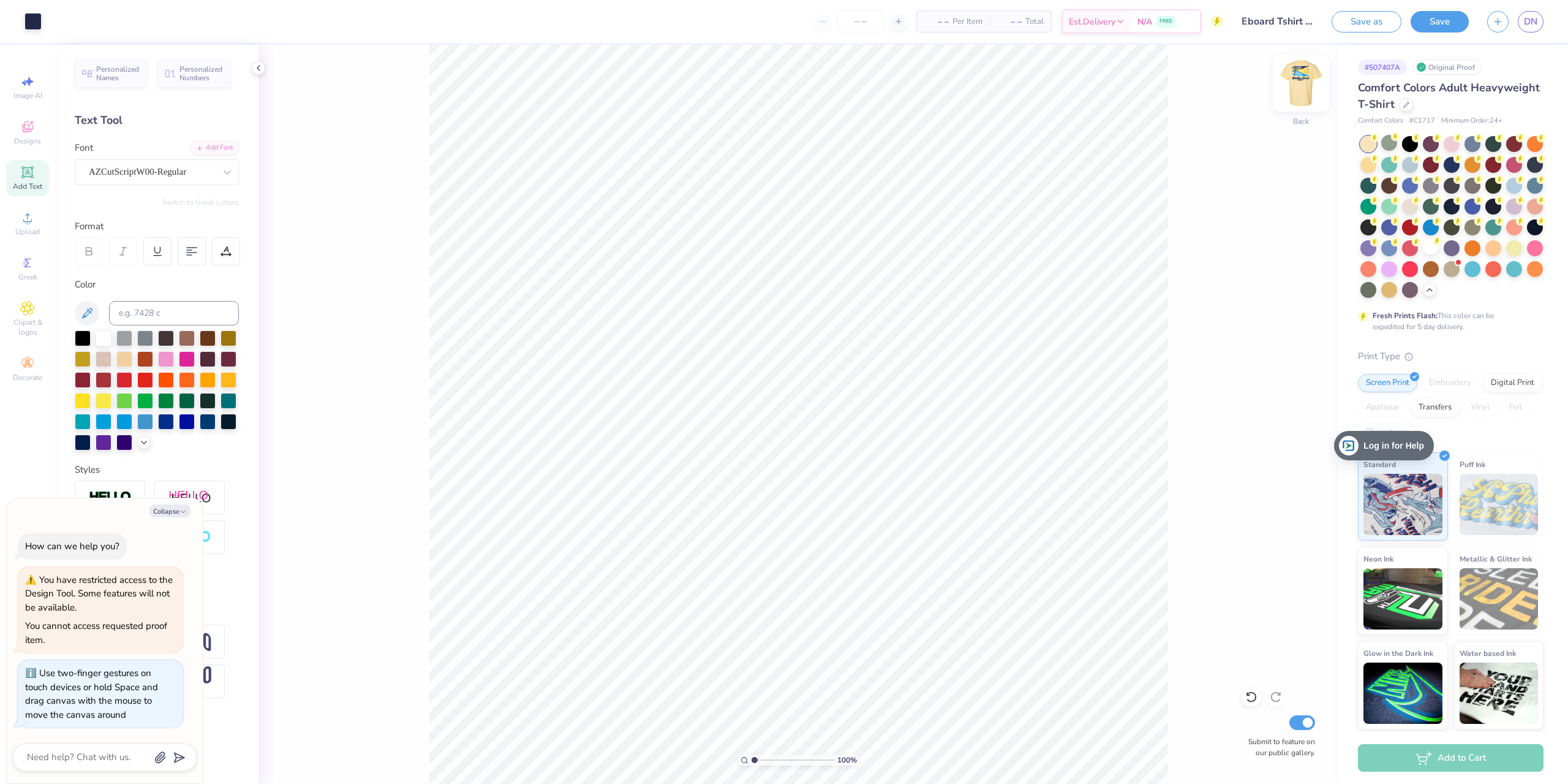
click at [1176, 88] on img at bounding box center [1301, 84] width 49 height 49
click at [1176, 86] on img at bounding box center [1301, 84] width 49 height 49
click at [1176, 22] on button "Save" at bounding box center [1440, 20] width 58 height 22
type textarea "x"
